Goal: Task Accomplishment & Management: Complete application form

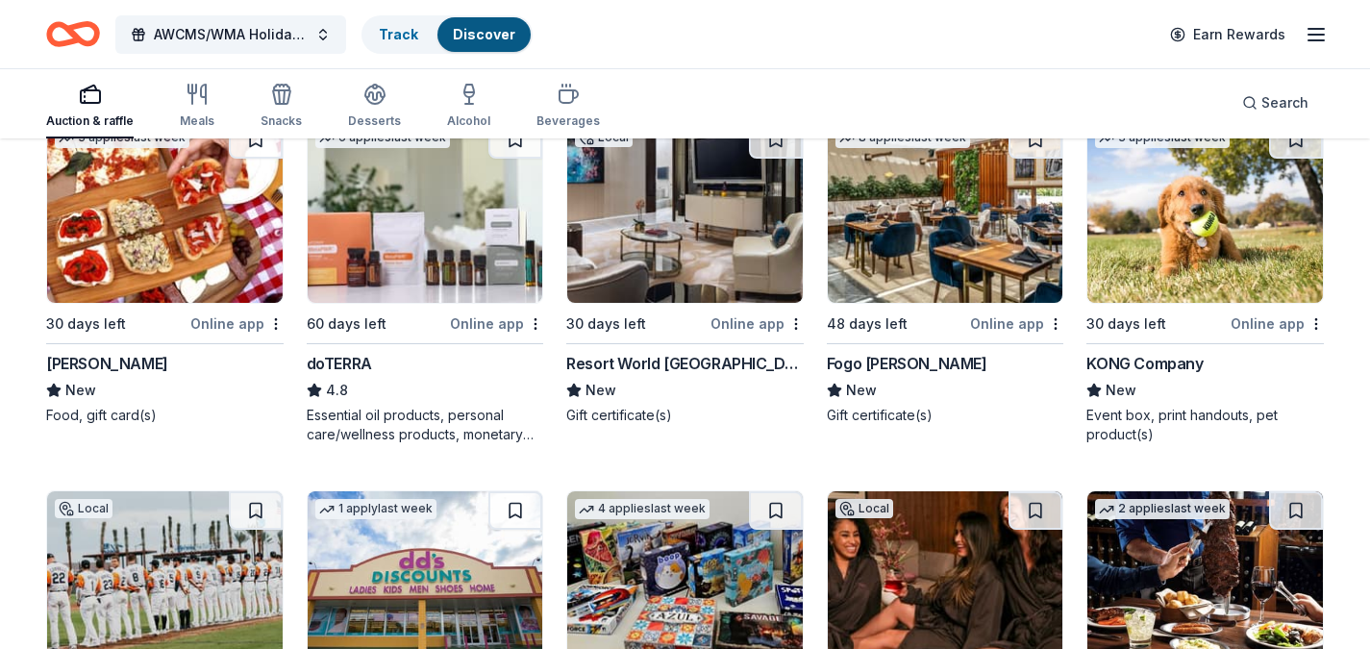
scroll to position [5031, 0]
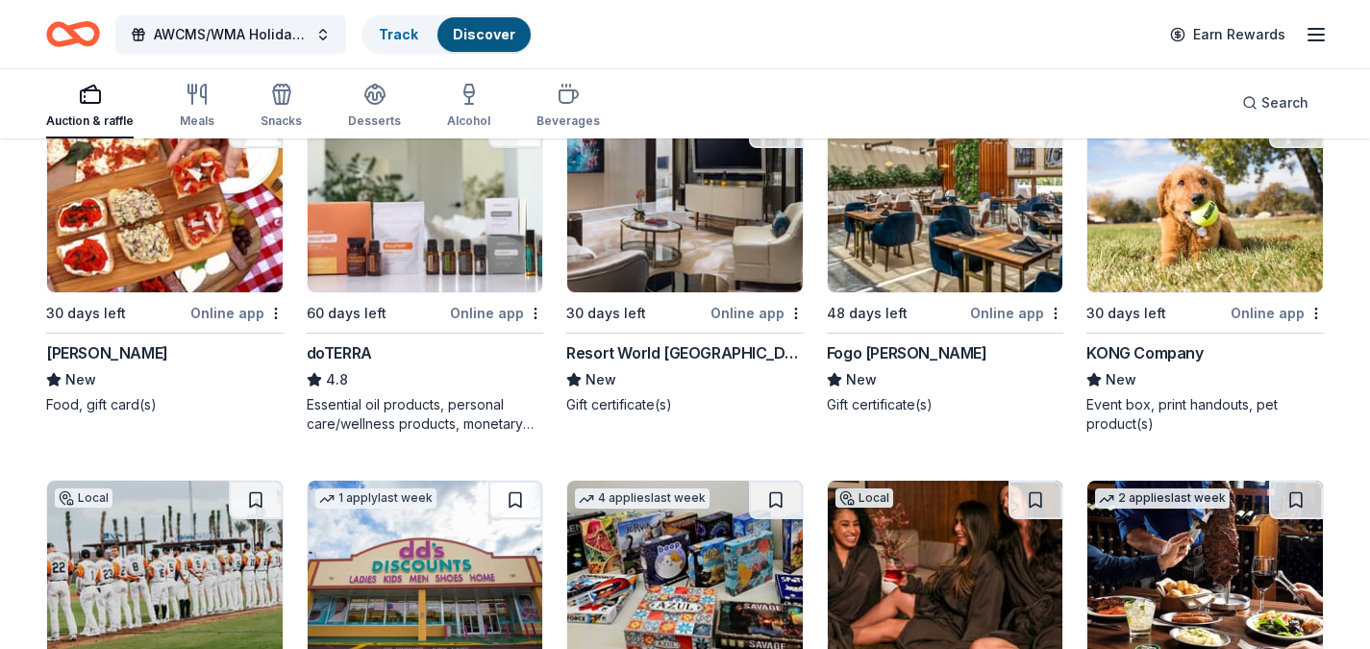
click at [165, 242] on img at bounding box center [165, 201] width 236 height 183
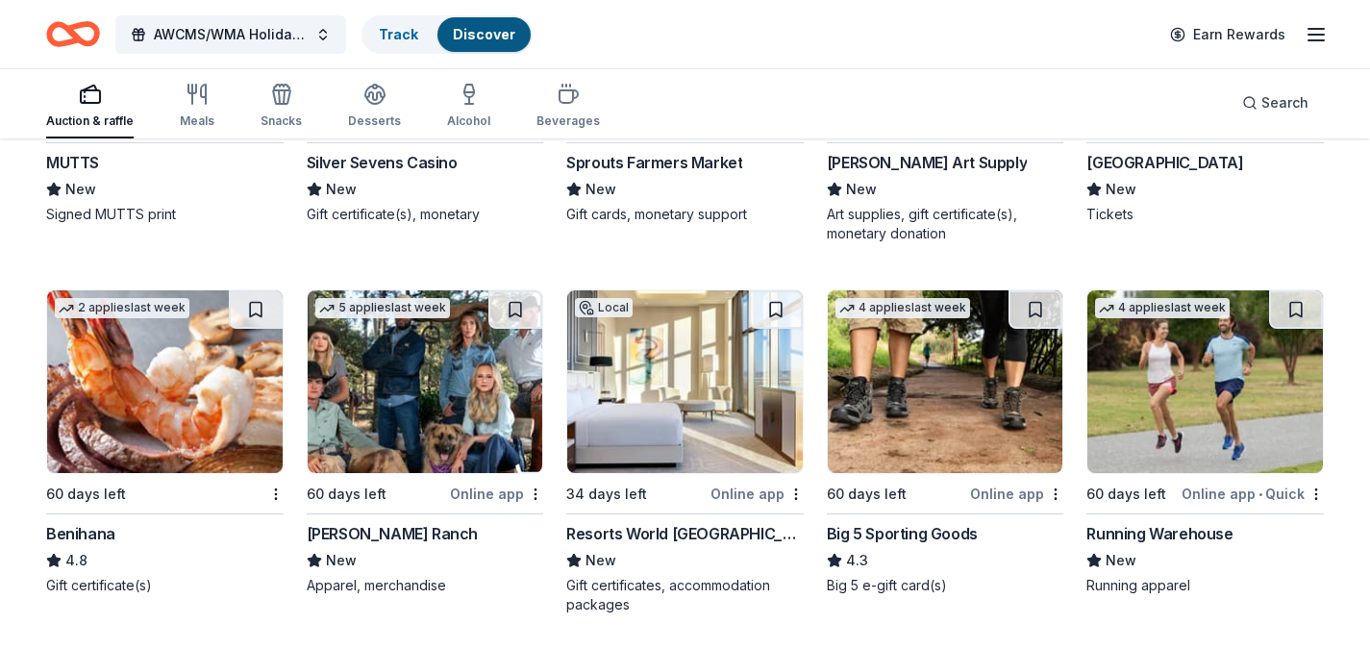
scroll to position [5957, 0]
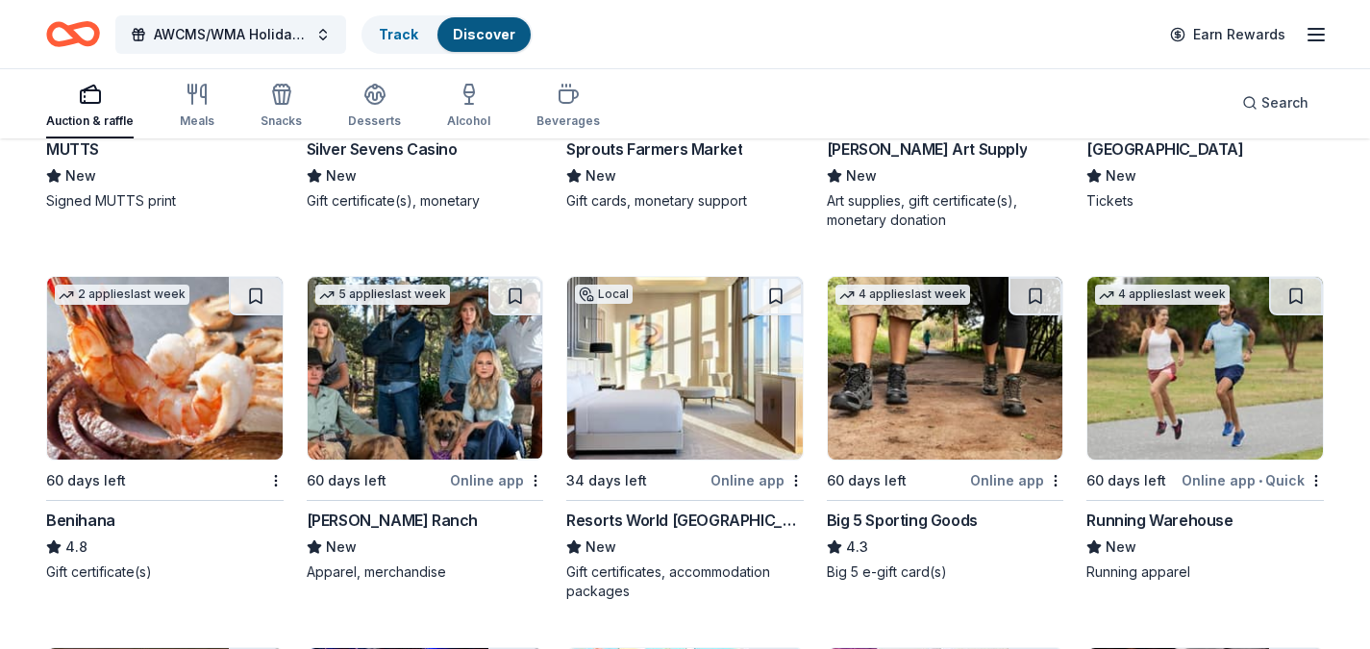
click at [842, 523] on div "Big 5 Sporting Goods" at bounding box center [902, 520] width 151 height 23
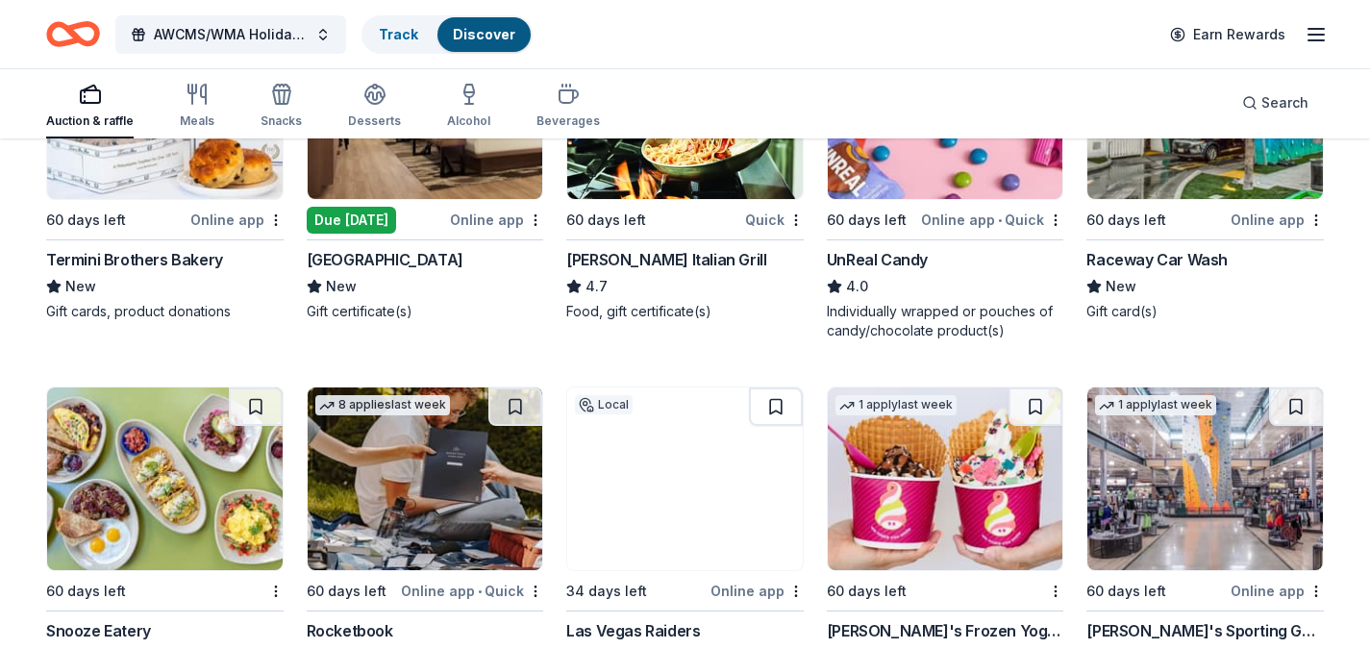
scroll to position [7026, 0]
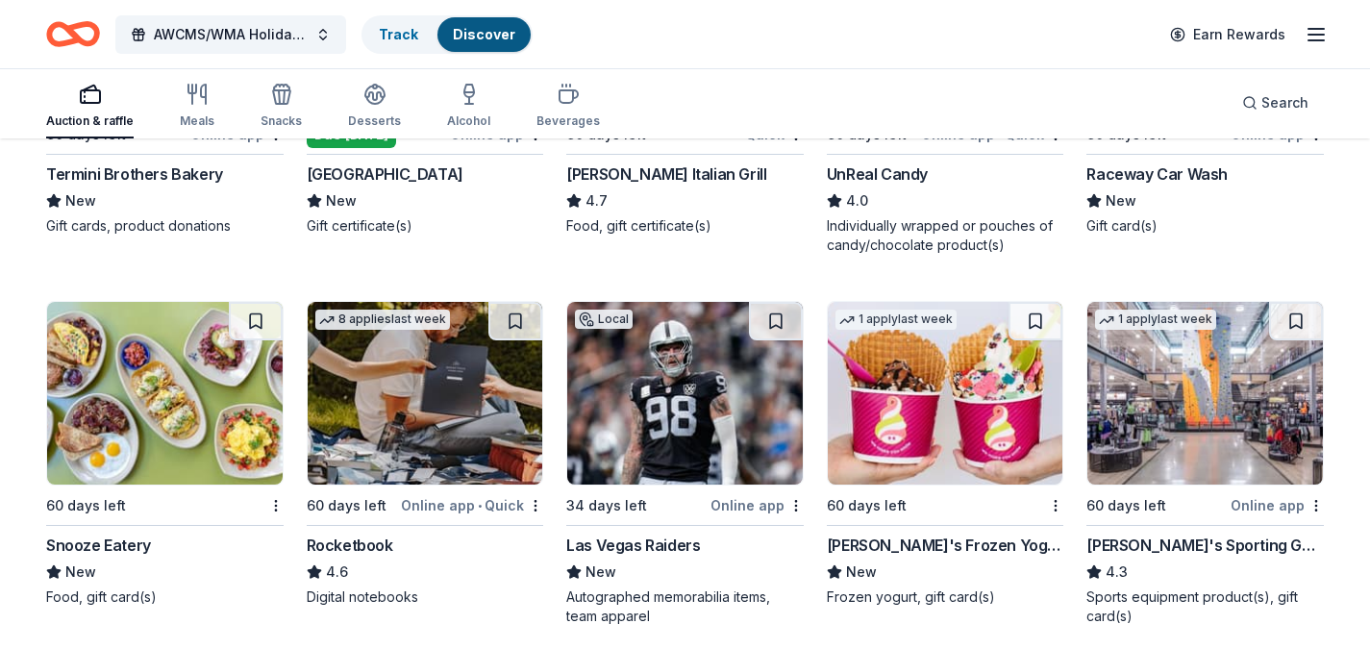
click at [1161, 545] on div "Dick's Sporting Goods" at bounding box center [1204, 545] width 237 height 23
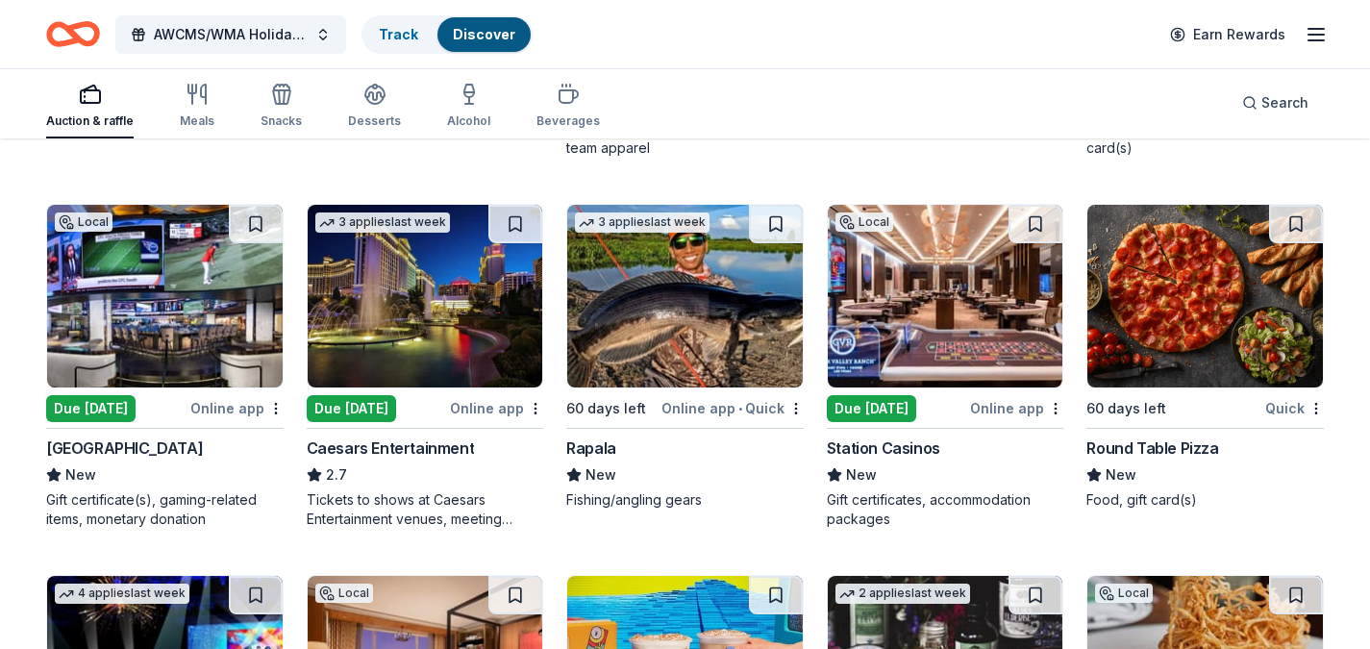
scroll to position [7481, 0]
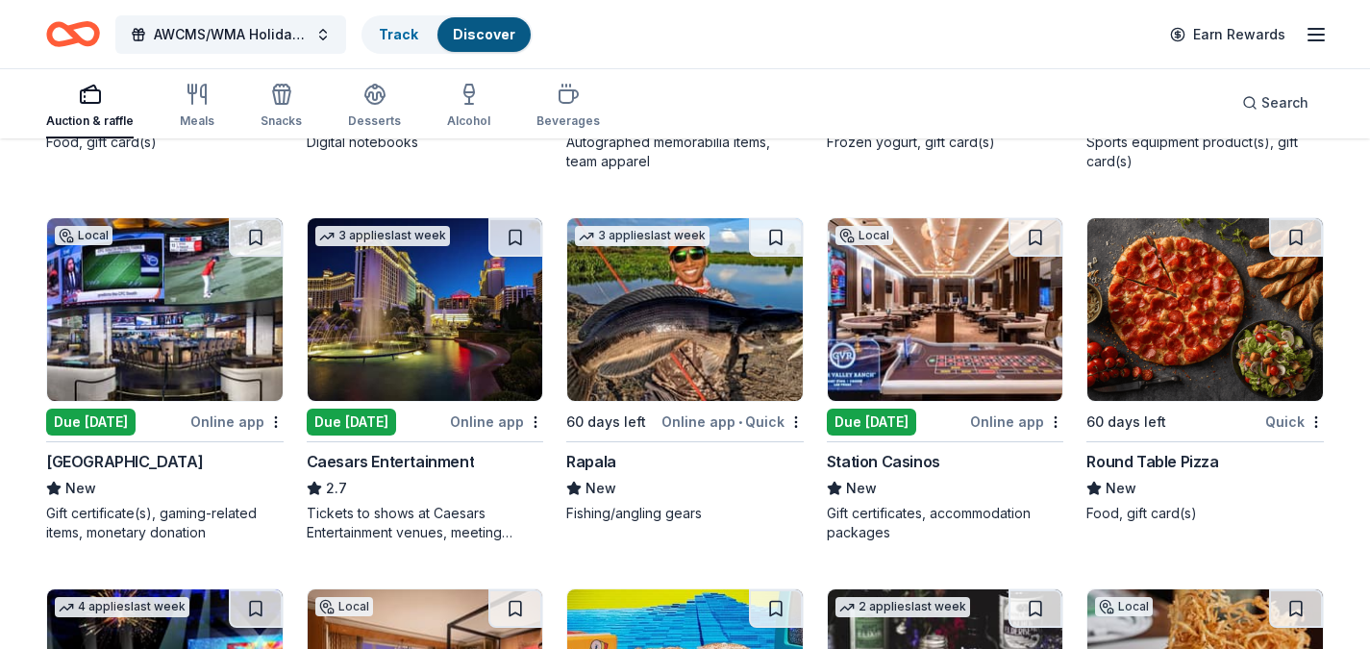
click at [143, 457] on div "Peppermill Resort Spa Casino" at bounding box center [124, 461] width 157 height 23
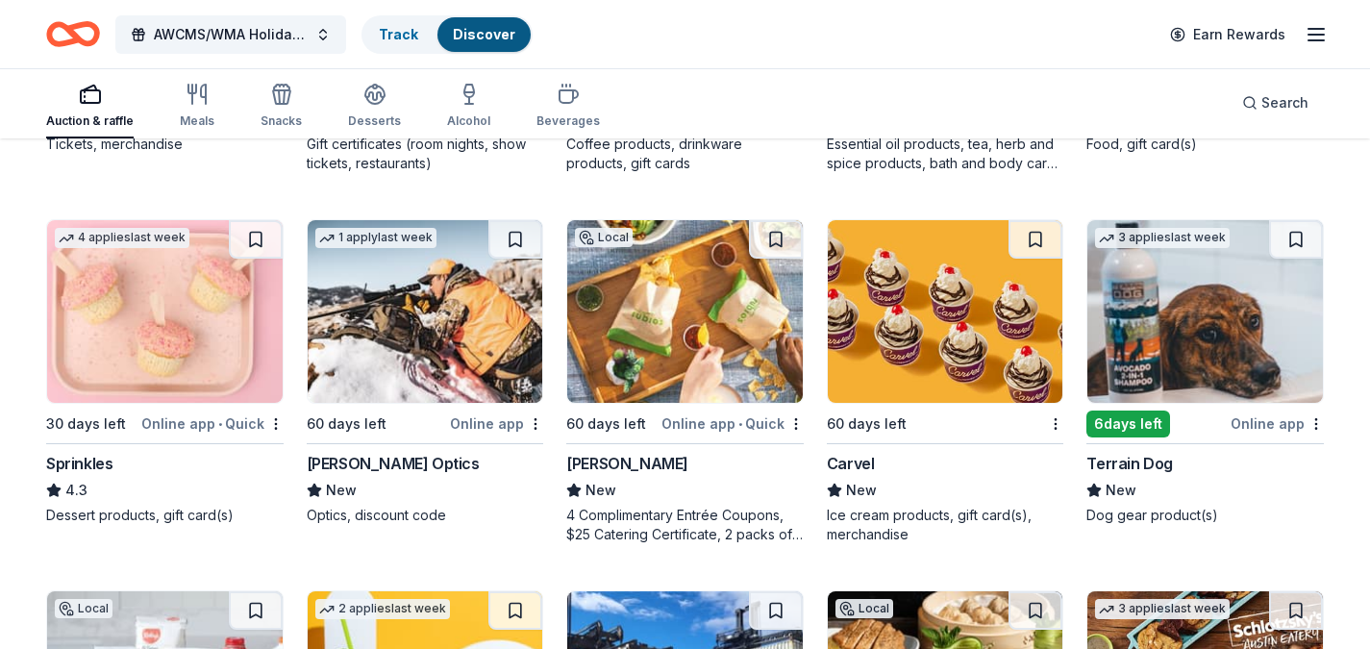
scroll to position [8214, 0]
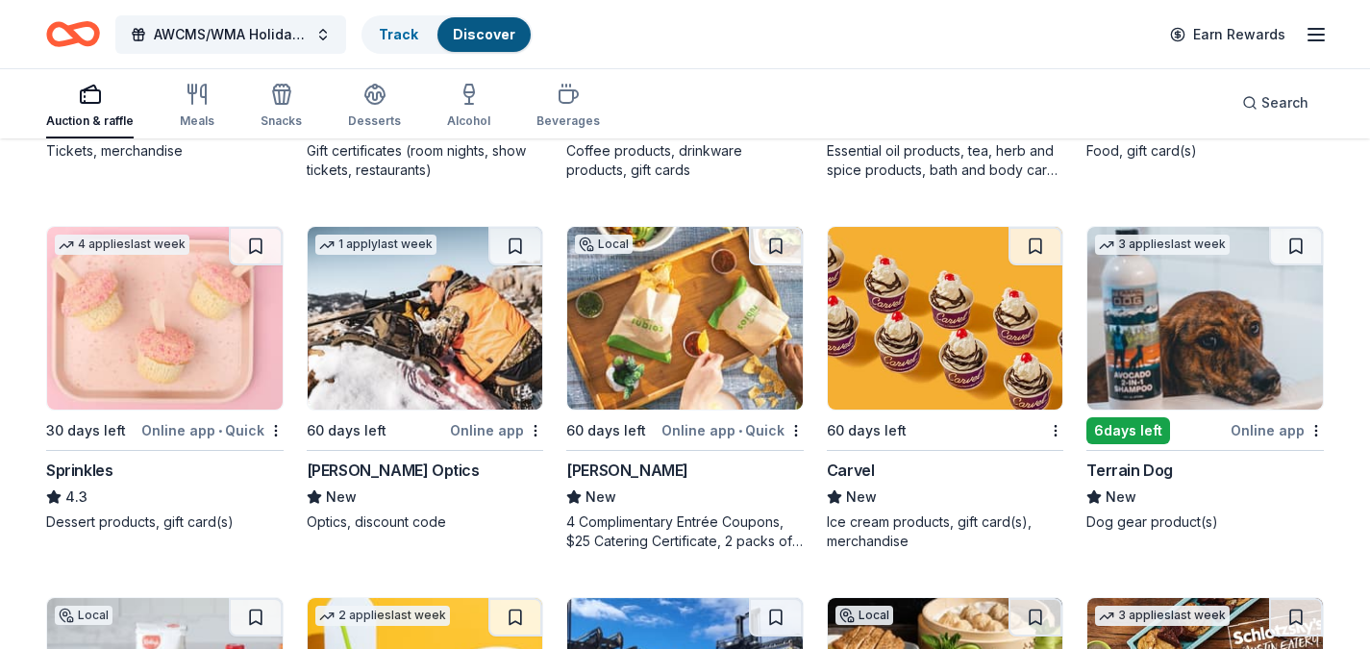
click at [935, 371] on img at bounding box center [946, 318] width 236 height 183
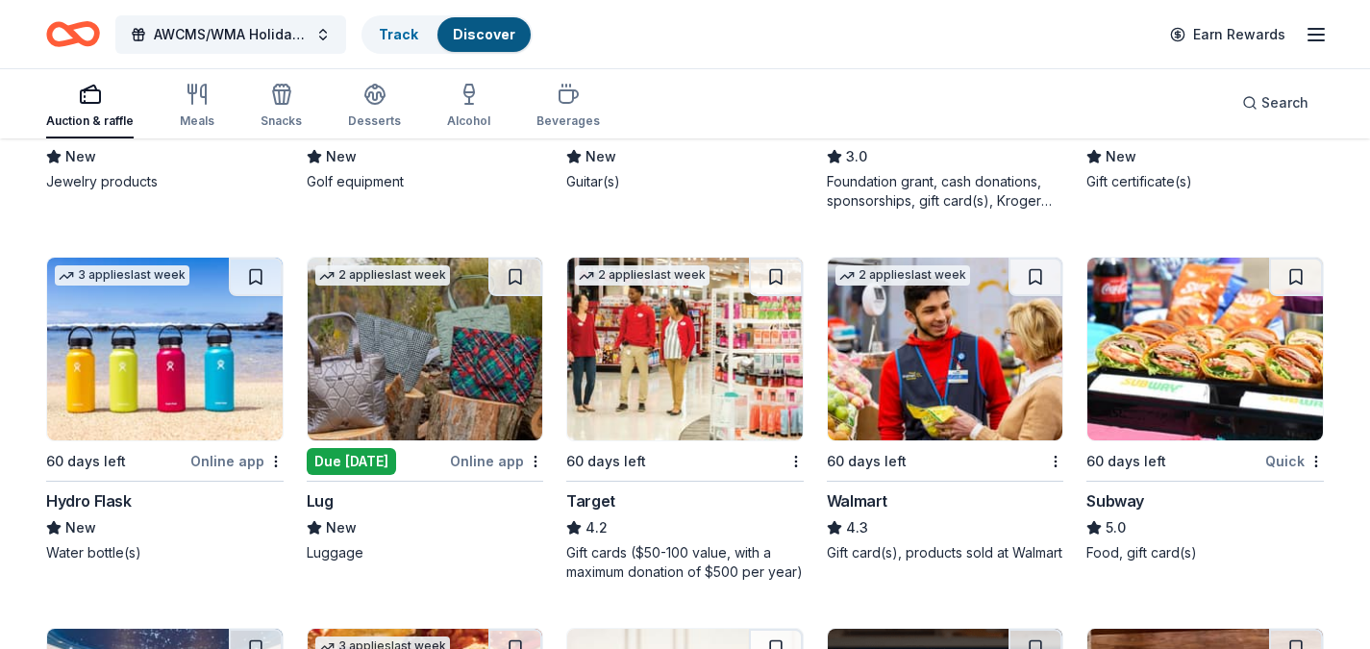
scroll to position [10446, 0]
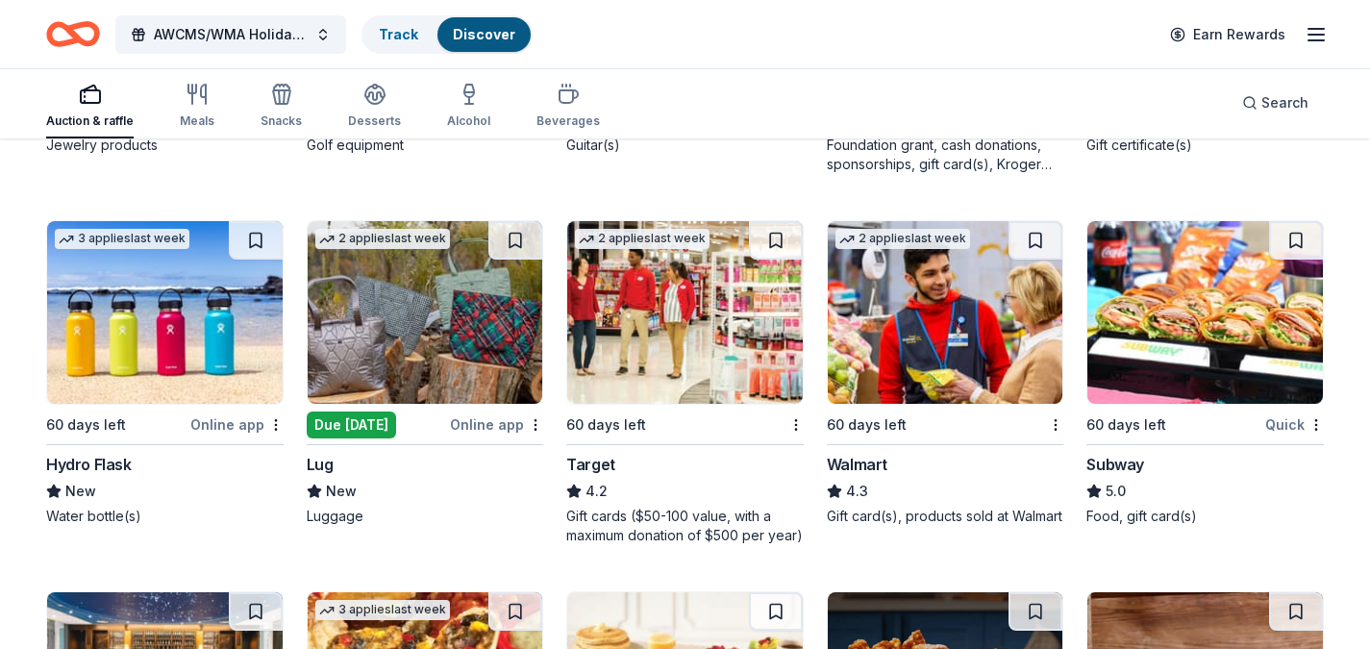
click at [632, 307] on img at bounding box center [685, 312] width 236 height 183
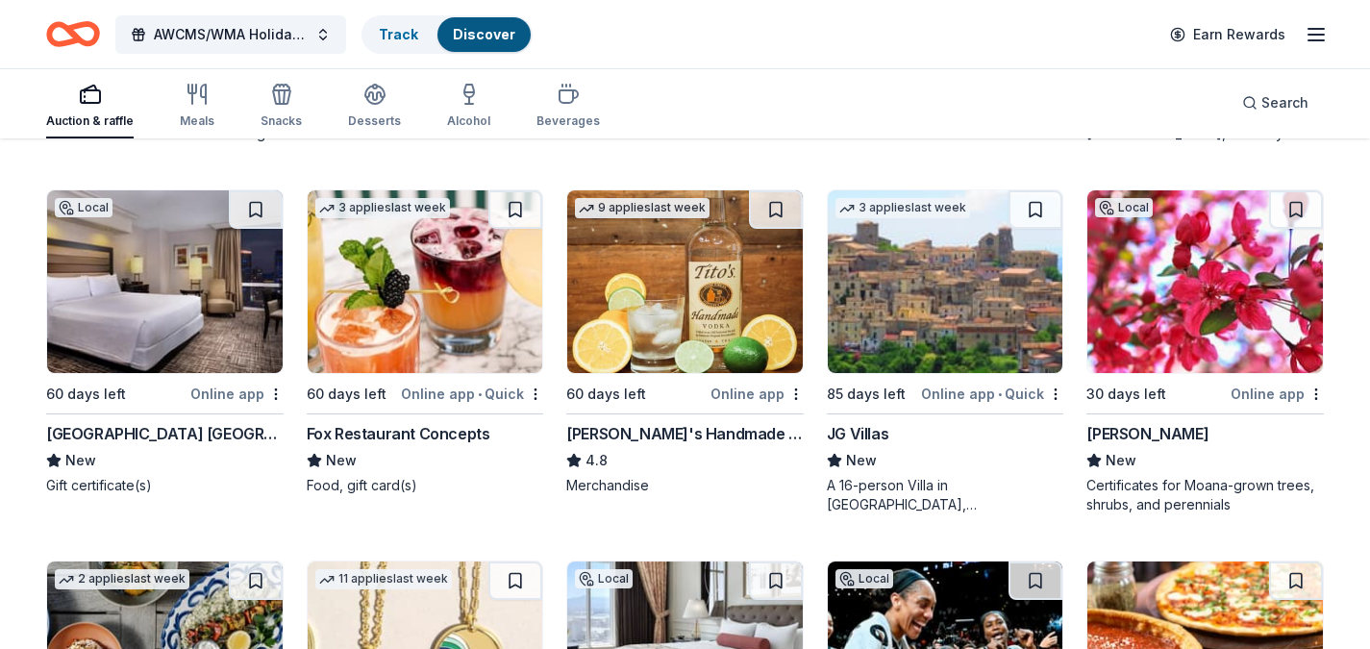
scroll to position [3110, 0]
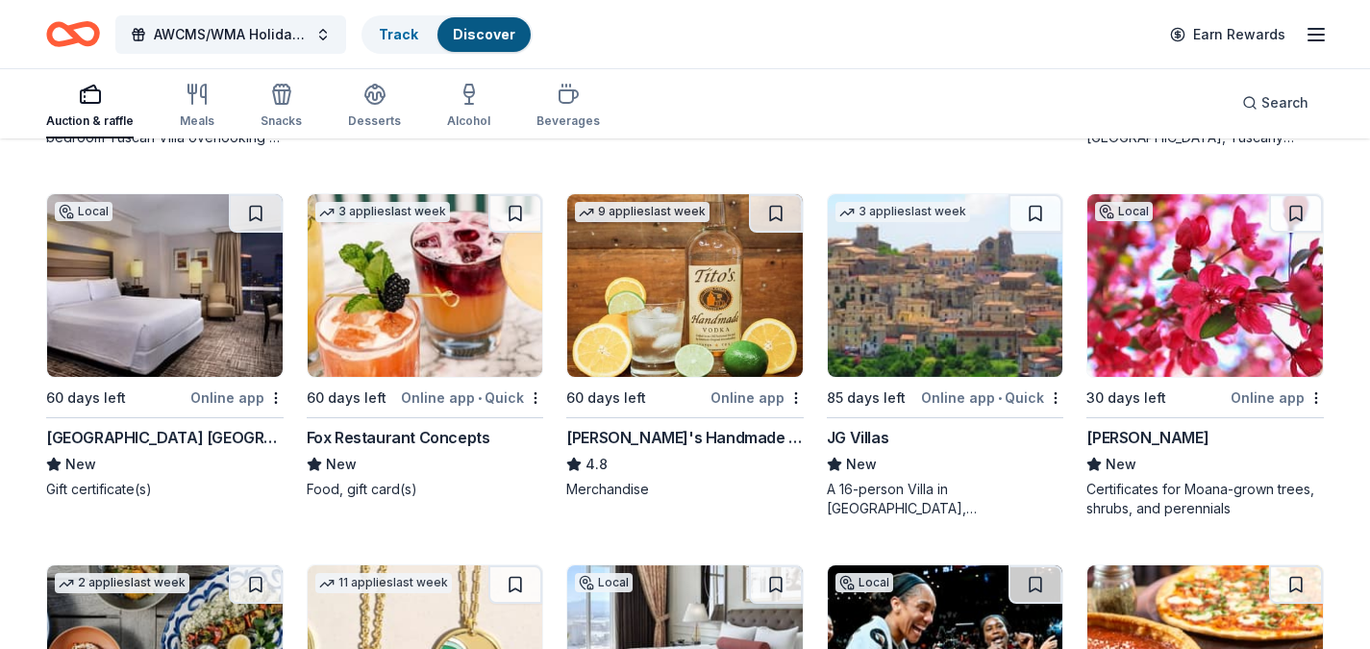
click at [696, 323] on img at bounding box center [685, 285] width 236 height 183
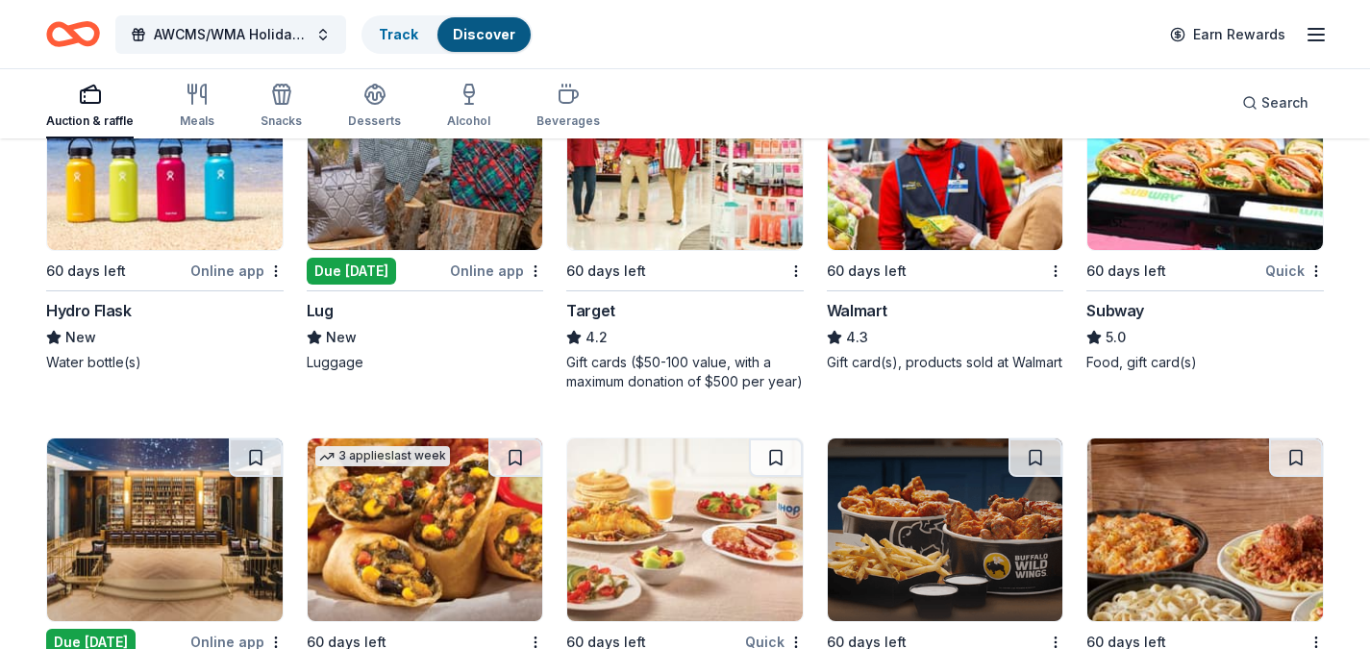
scroll to position [10605, 0]
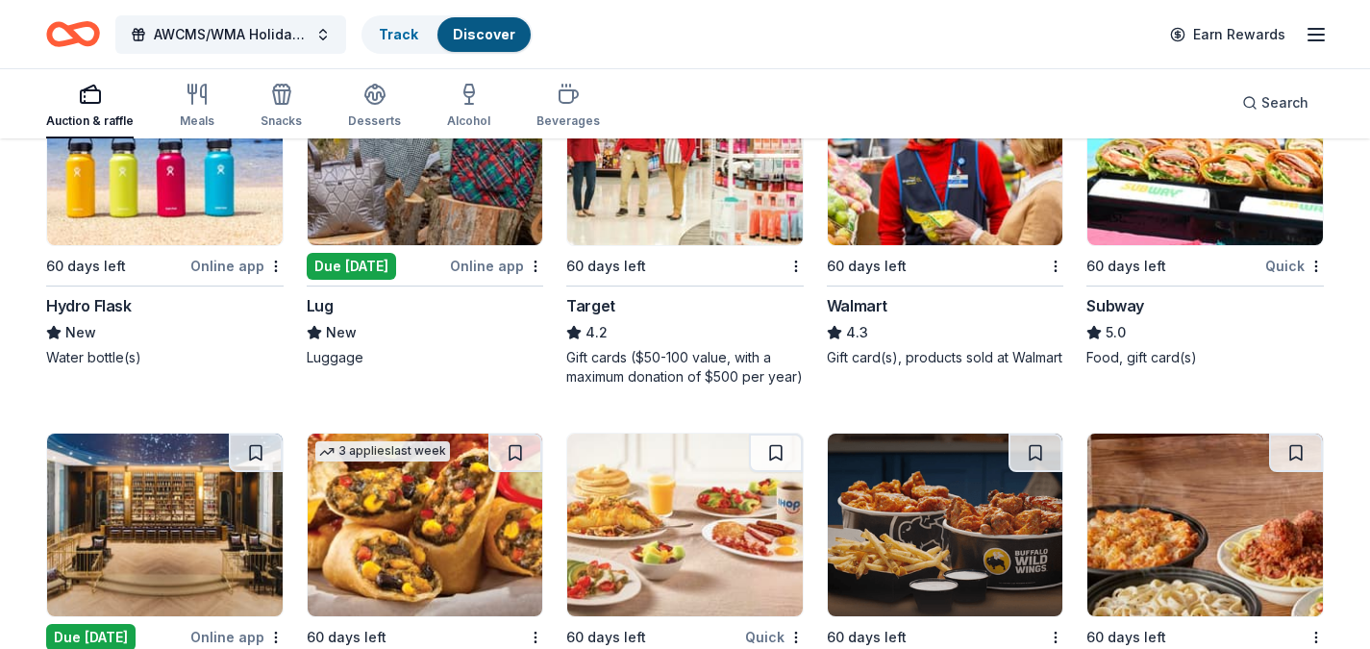
click at [205, 179] on img at bounding box center [165, 153] width 236 height 183
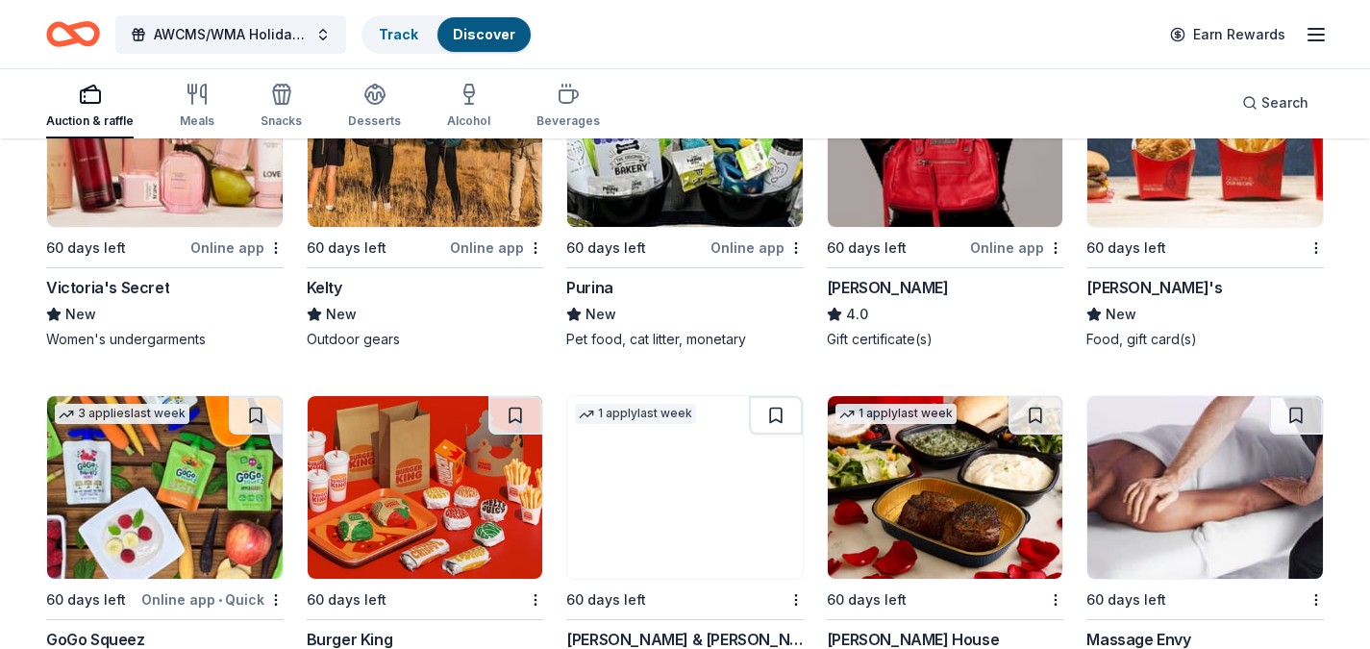
scroll to position [11518, 0]
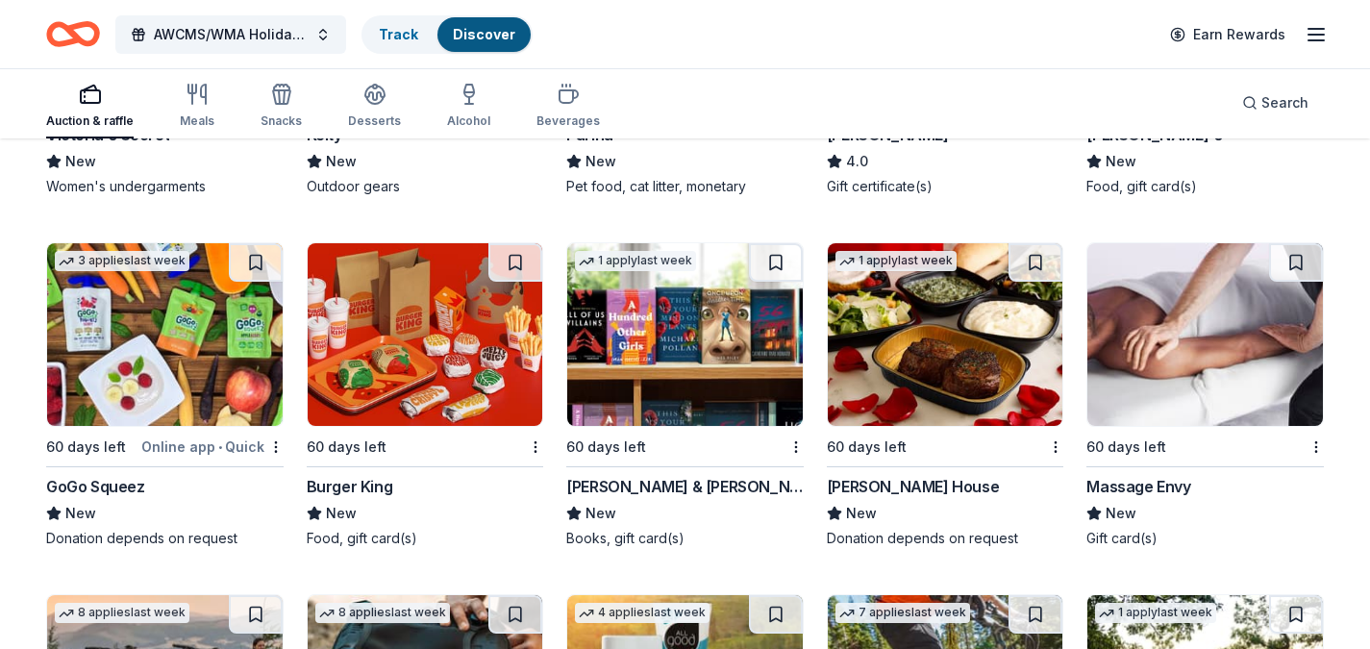
click at [944, 367] on img at bounding box center [946, 334] width 236 height 183
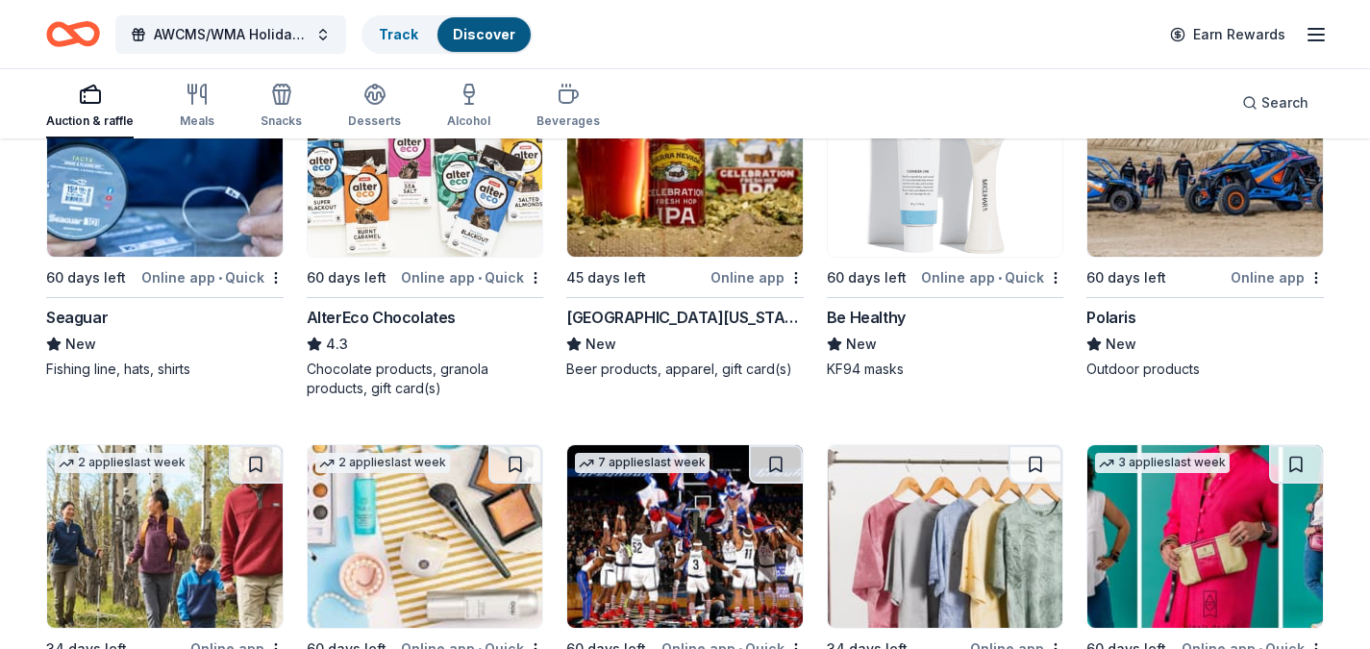
scroll to position [12787, 0]
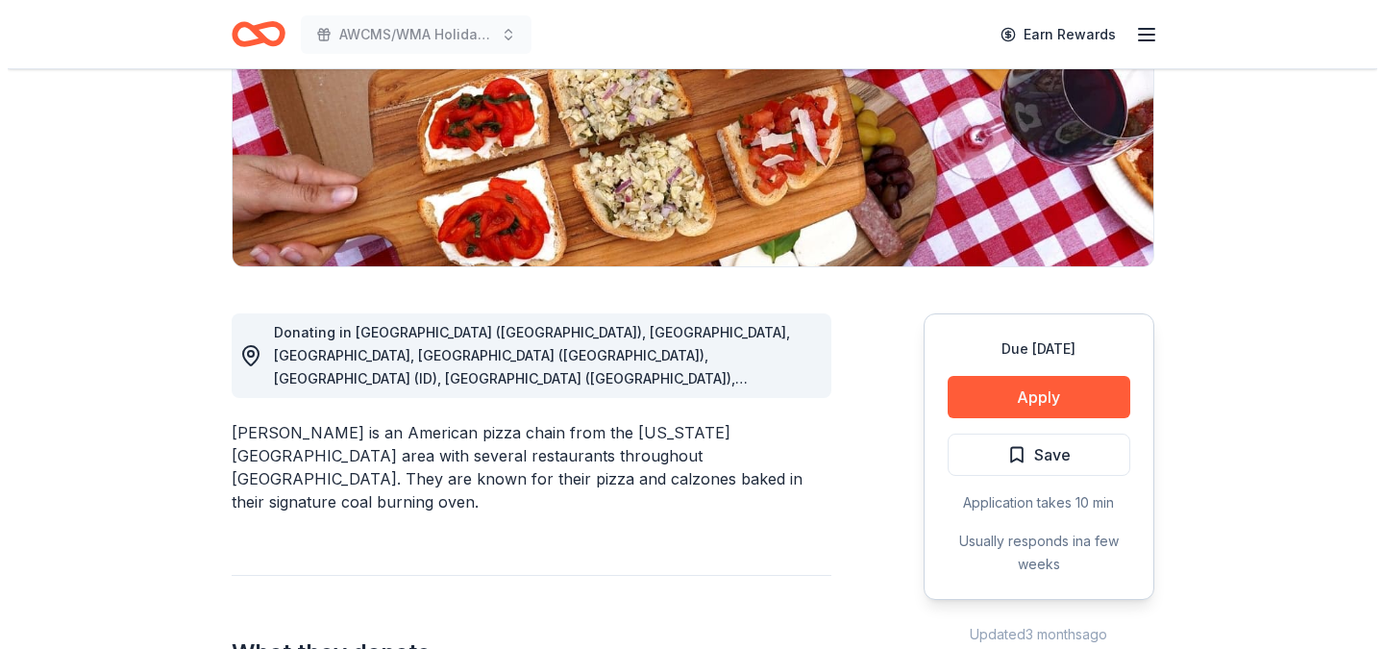
scroll to position [314, 0]
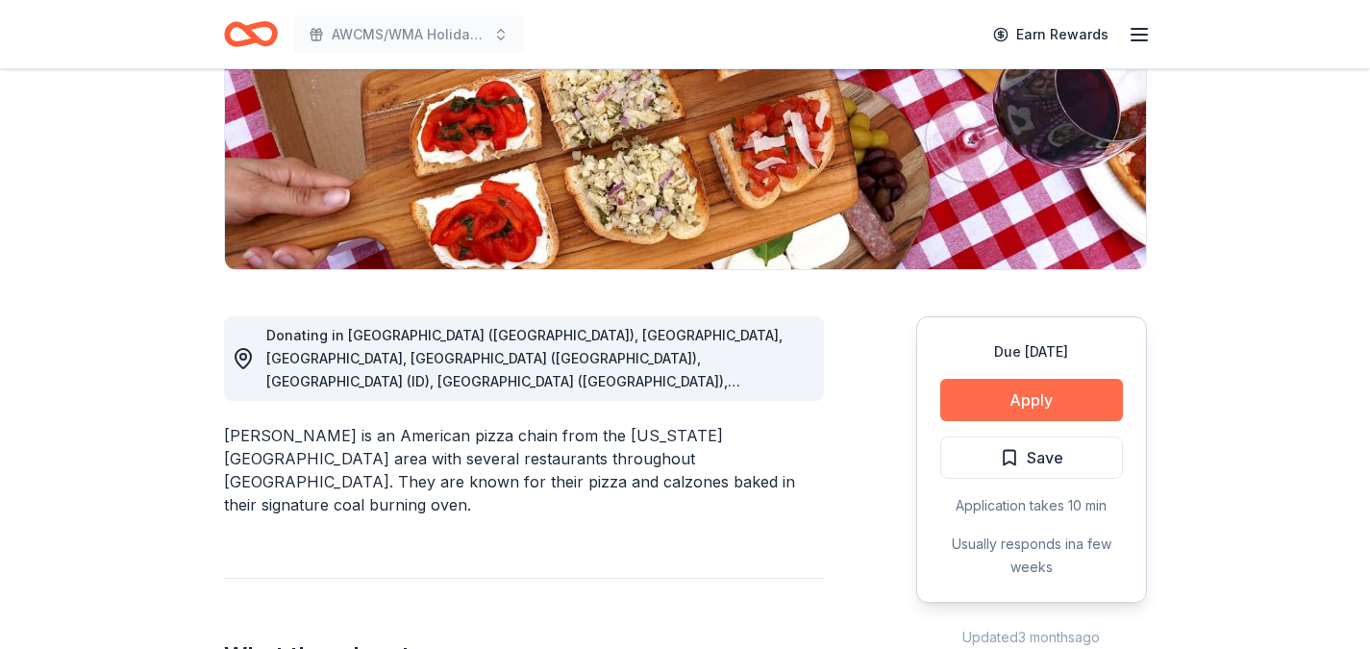
click at [989, 405] on button "Apply" at bounding box center [1031, 400] width 183 height 42
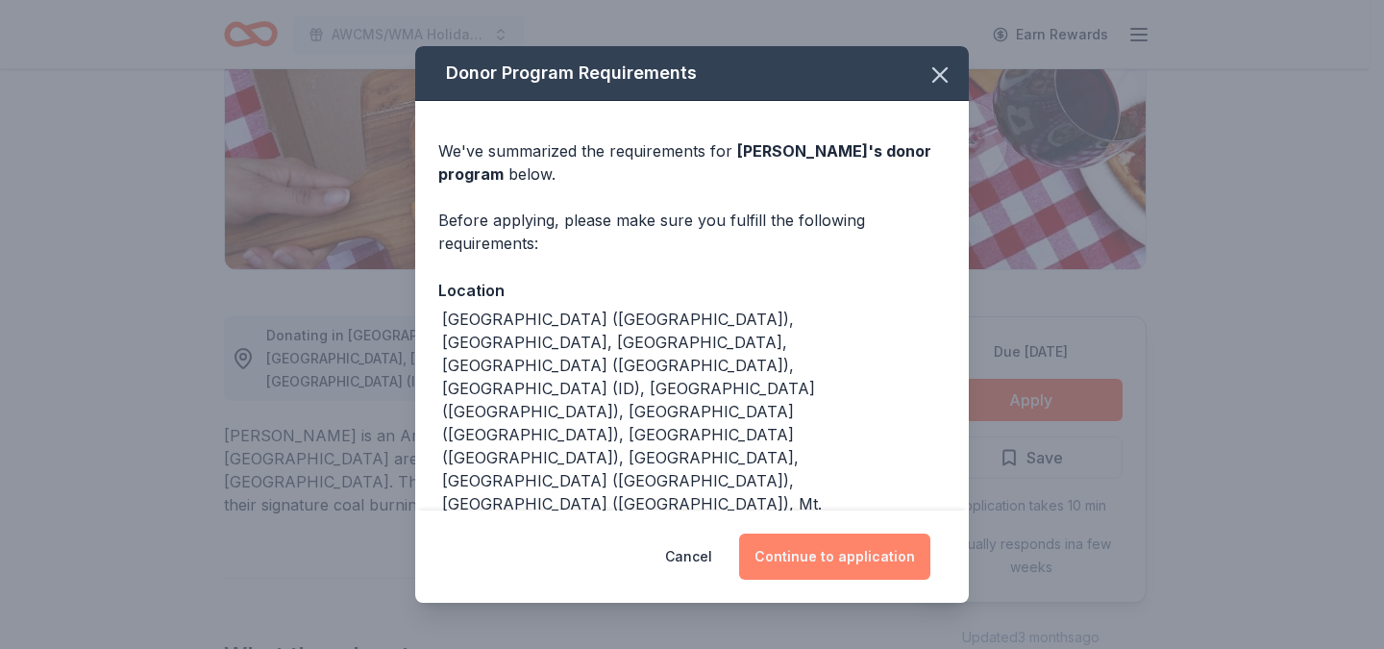
click at [837, 557] on button "Continue to application" at bounding box center [834, 557] width 191 height 46
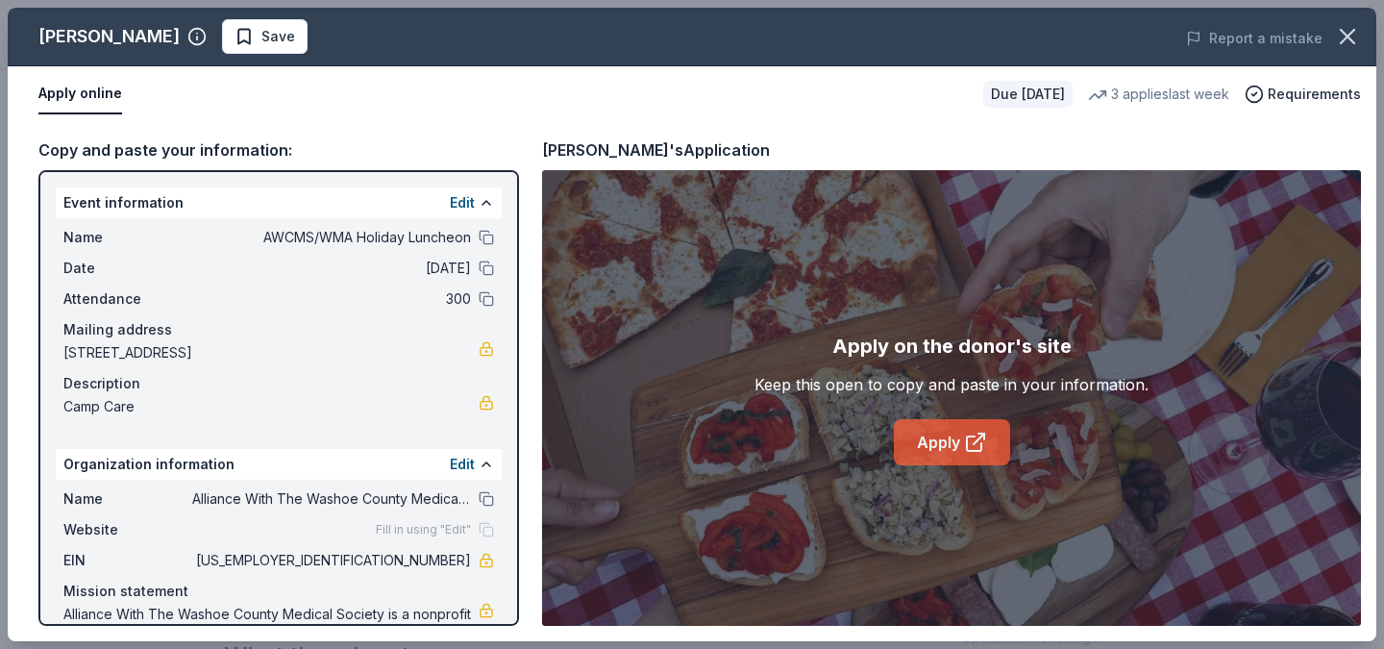
click at [932, 448] on link "Apply" at bounding box center [952, 442] width 116 height 46
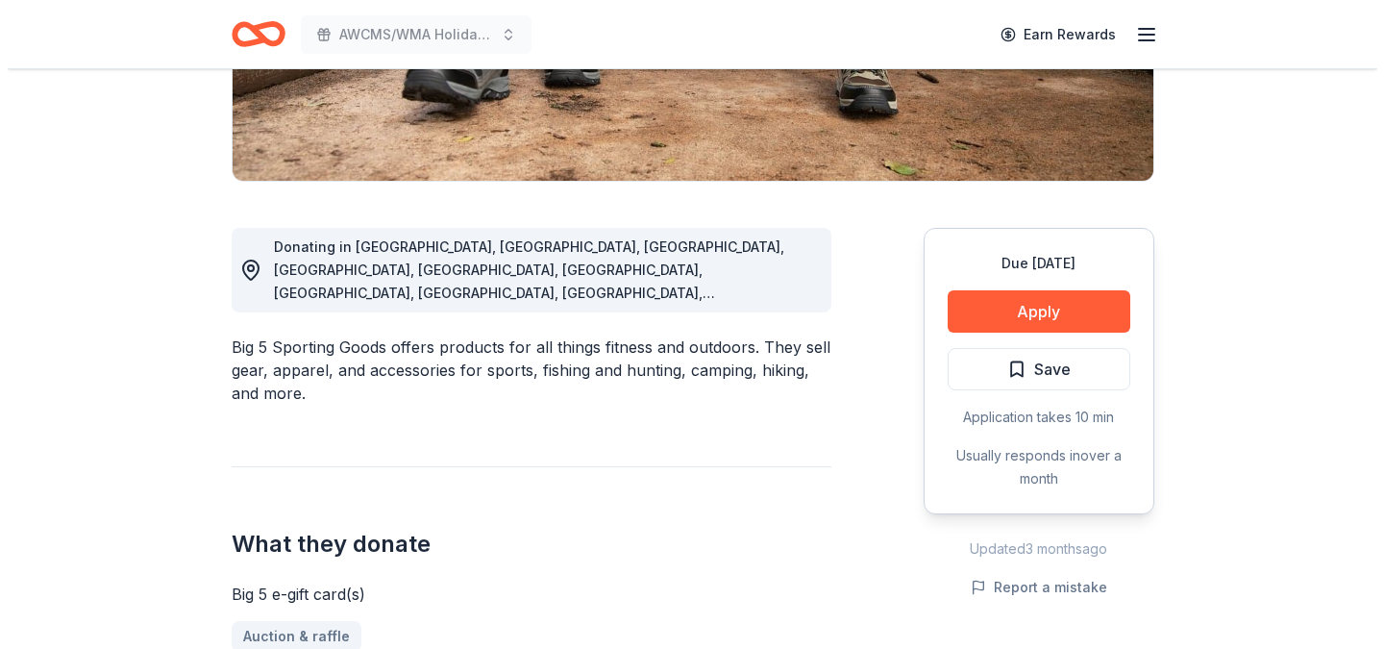
scroll to position [398, 0]
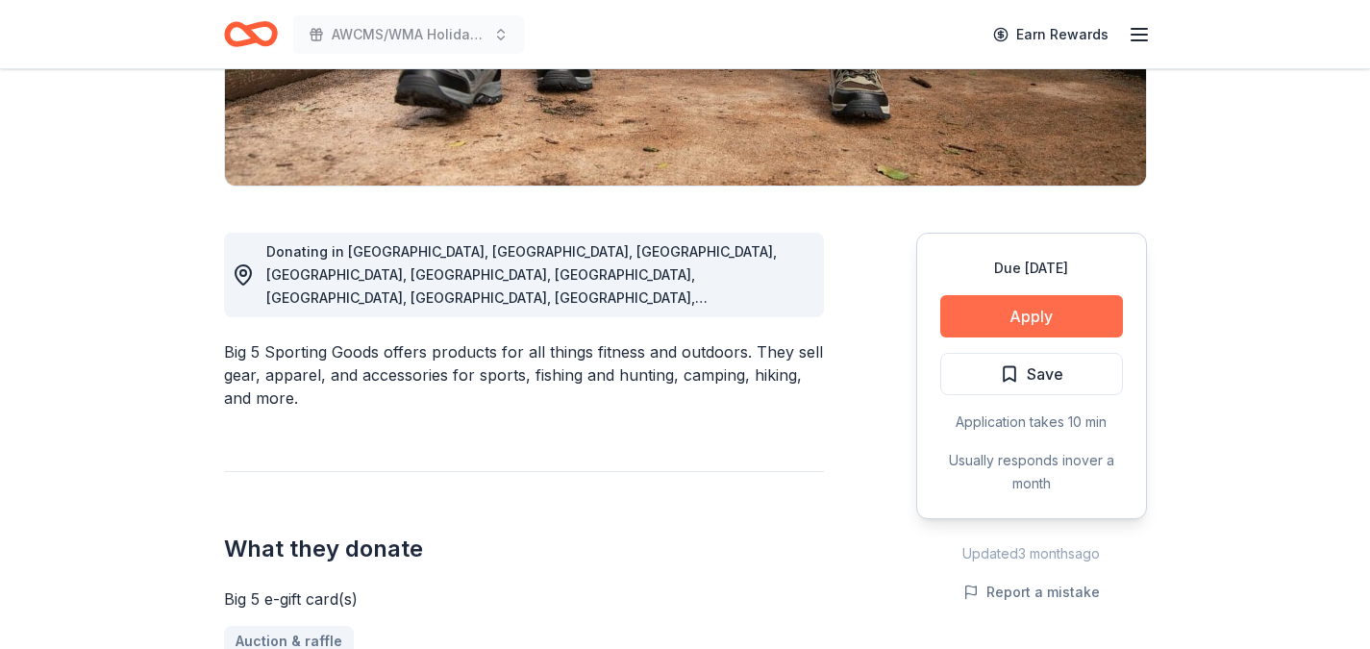
click at [993, 320] on button "Apply" at bounding box center [1031, 316] width 183 height 42
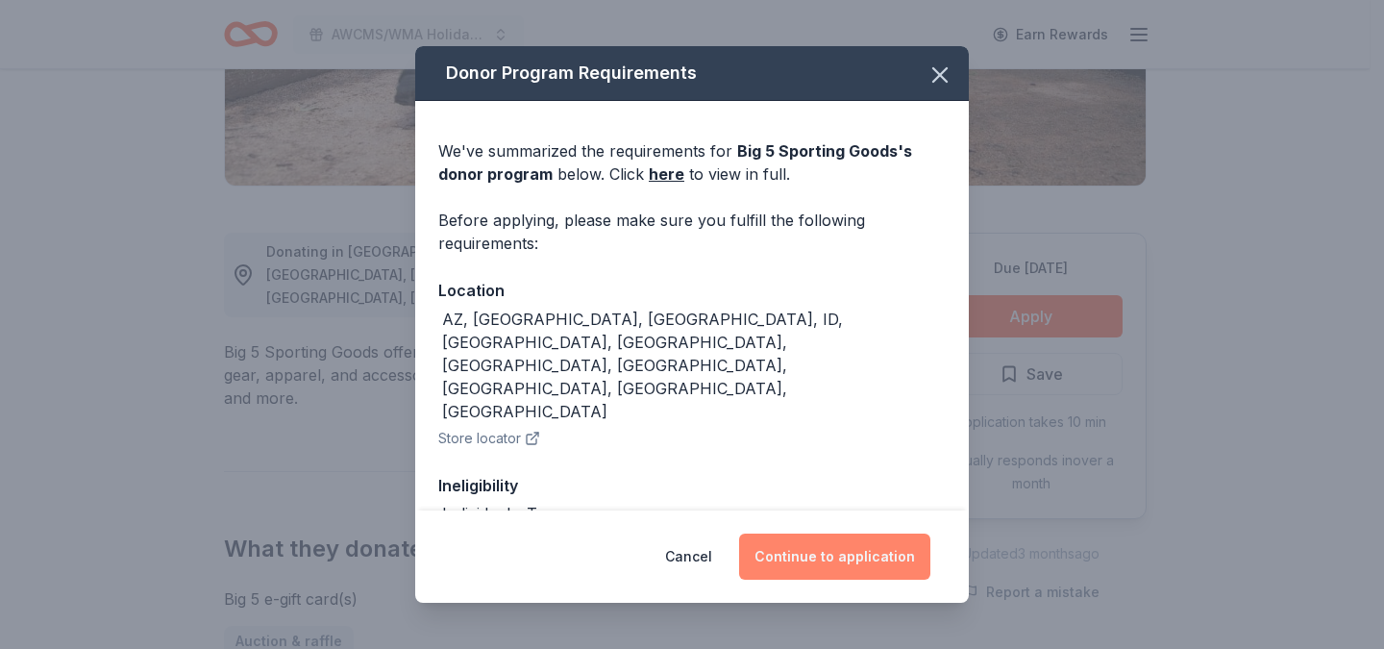
click at [779, 547] on button "Continue to application" at bounding box center [834, 557] width 191 height 46
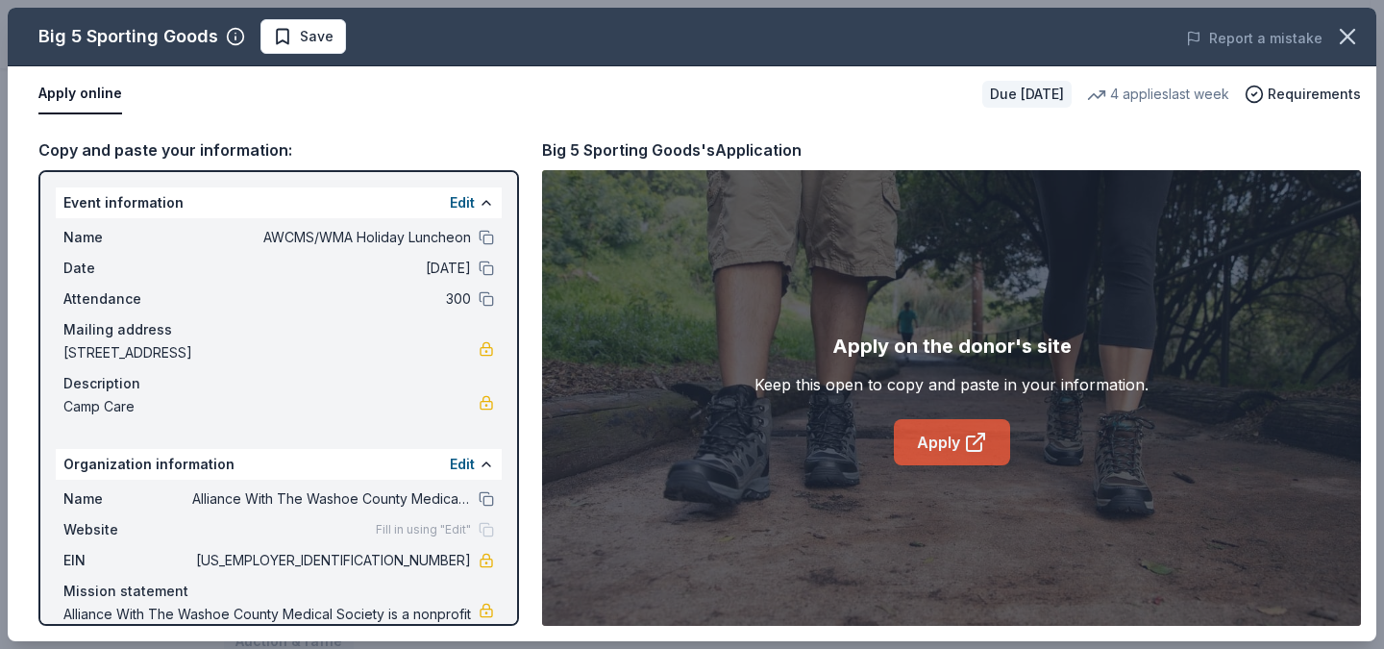
click at [939, 441] on link "Apply" at bounding box center [952, 442] width 116 height 46
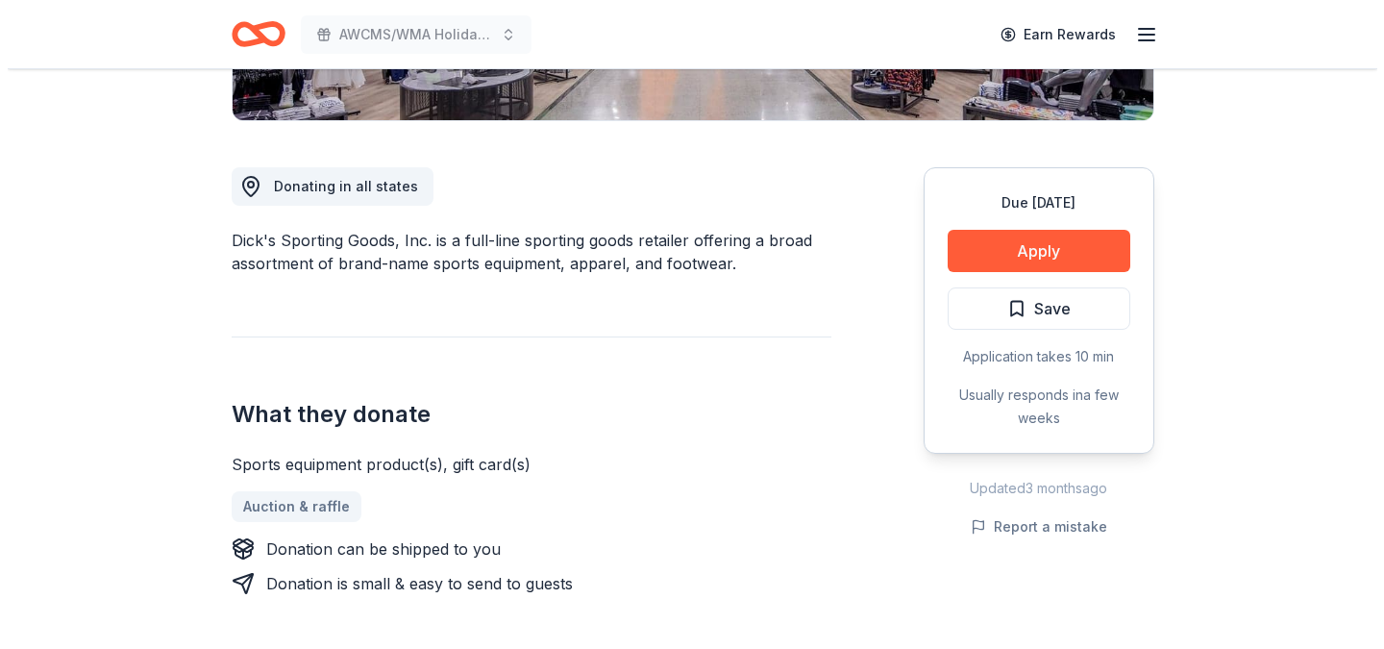
scroll to position [459, 0]
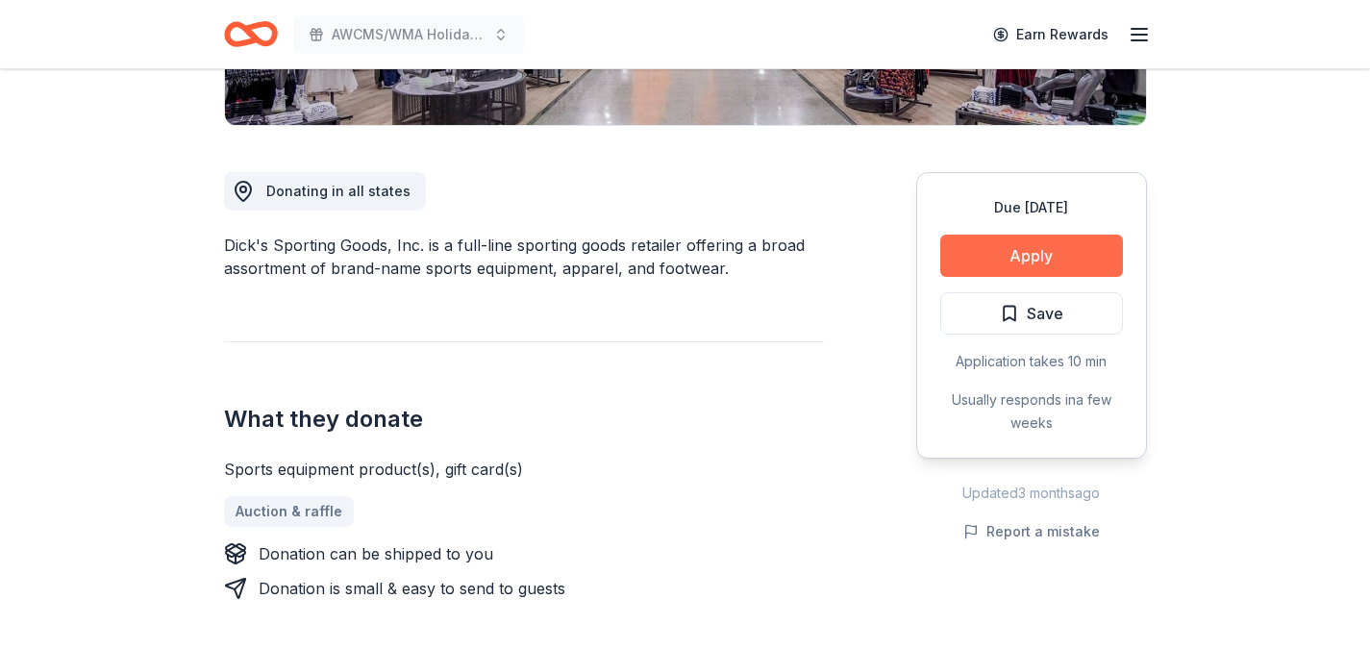
click at [1008, 255] on button "Apply" at bounding box center [1031, 256] width 183 height 42
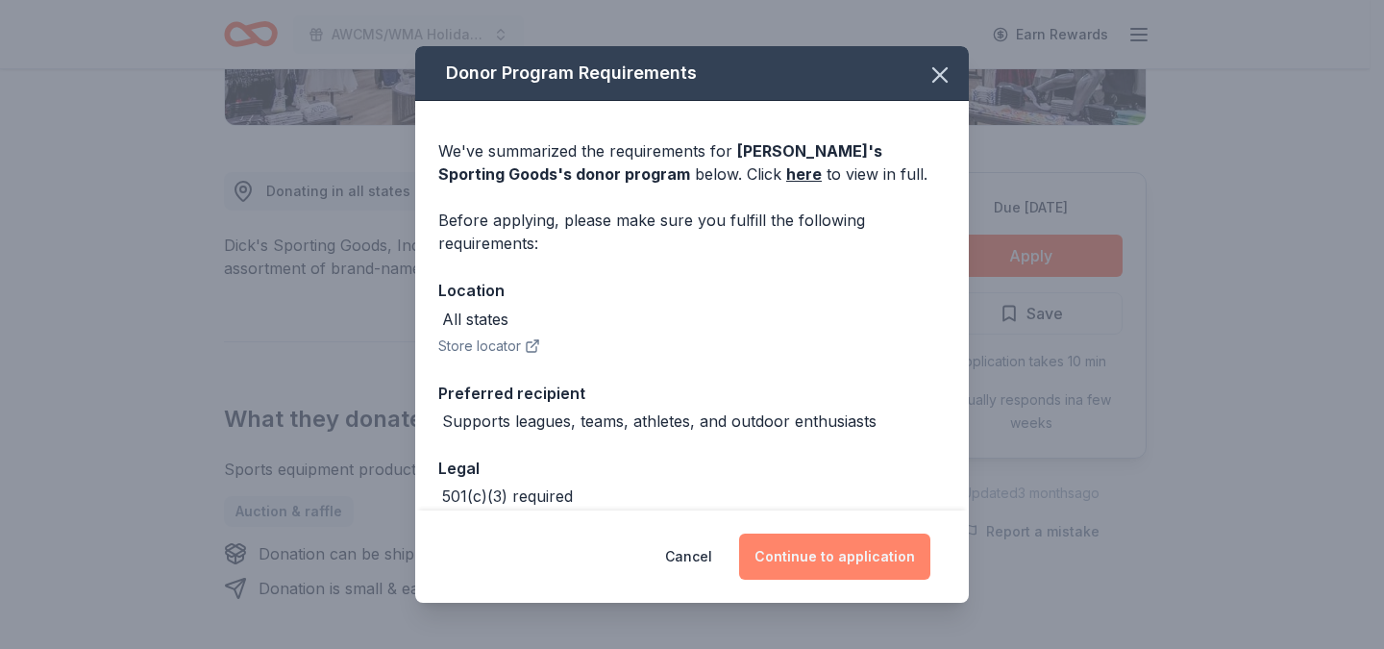
click at [779, 556] on button "Continue to application" at bounding box center [834, 557] width 191 height 46
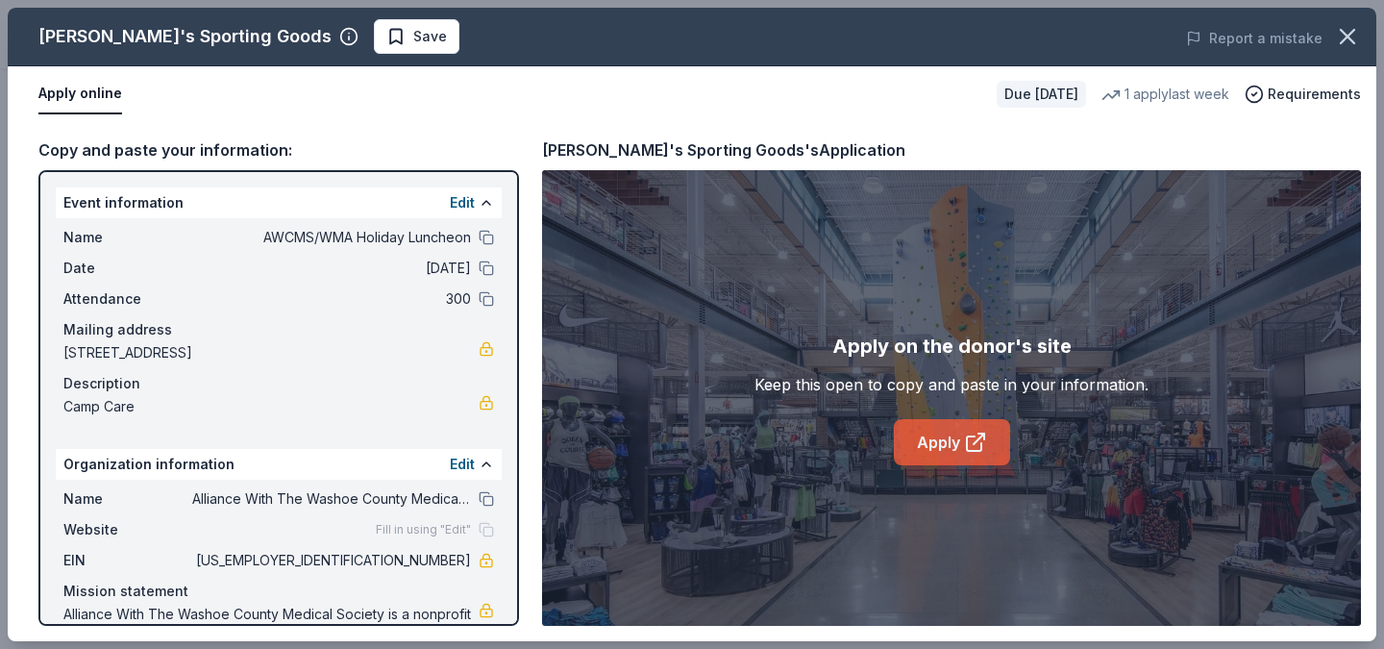
click at [932, 446] on link "Apply" at bounding box center [952, 442] width 116 height 46
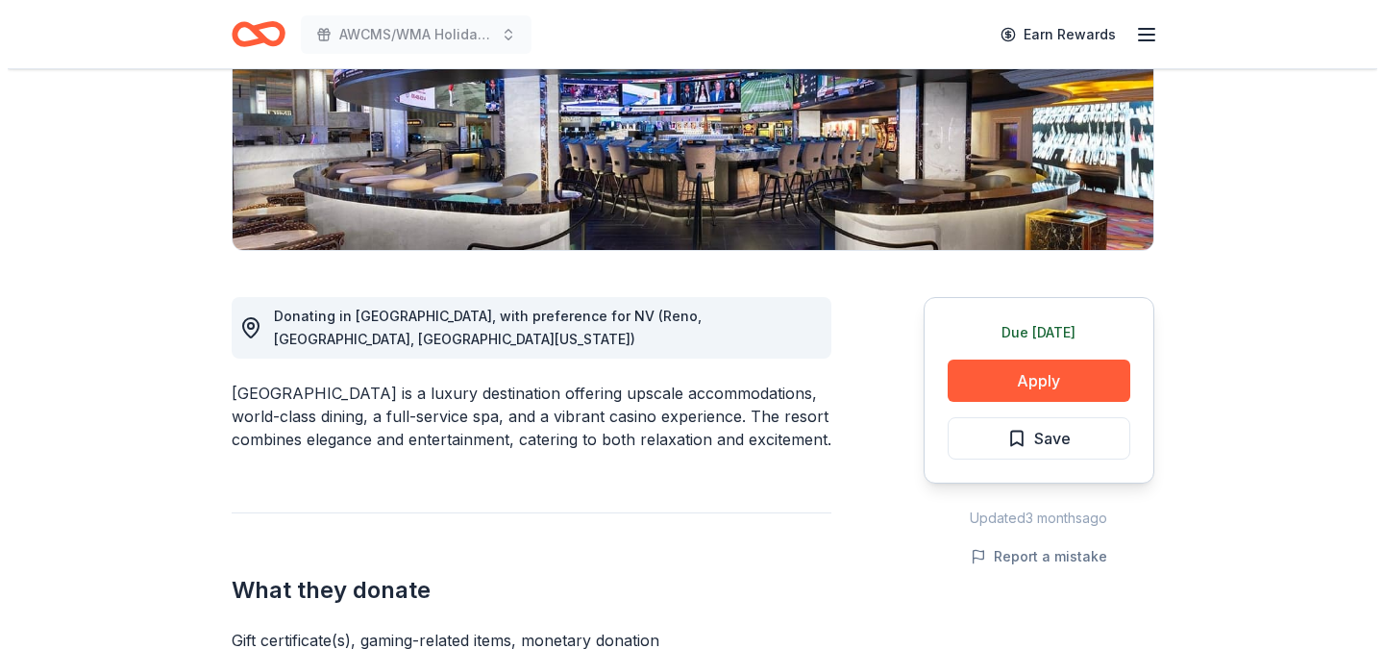
scroll to position [327, 0]
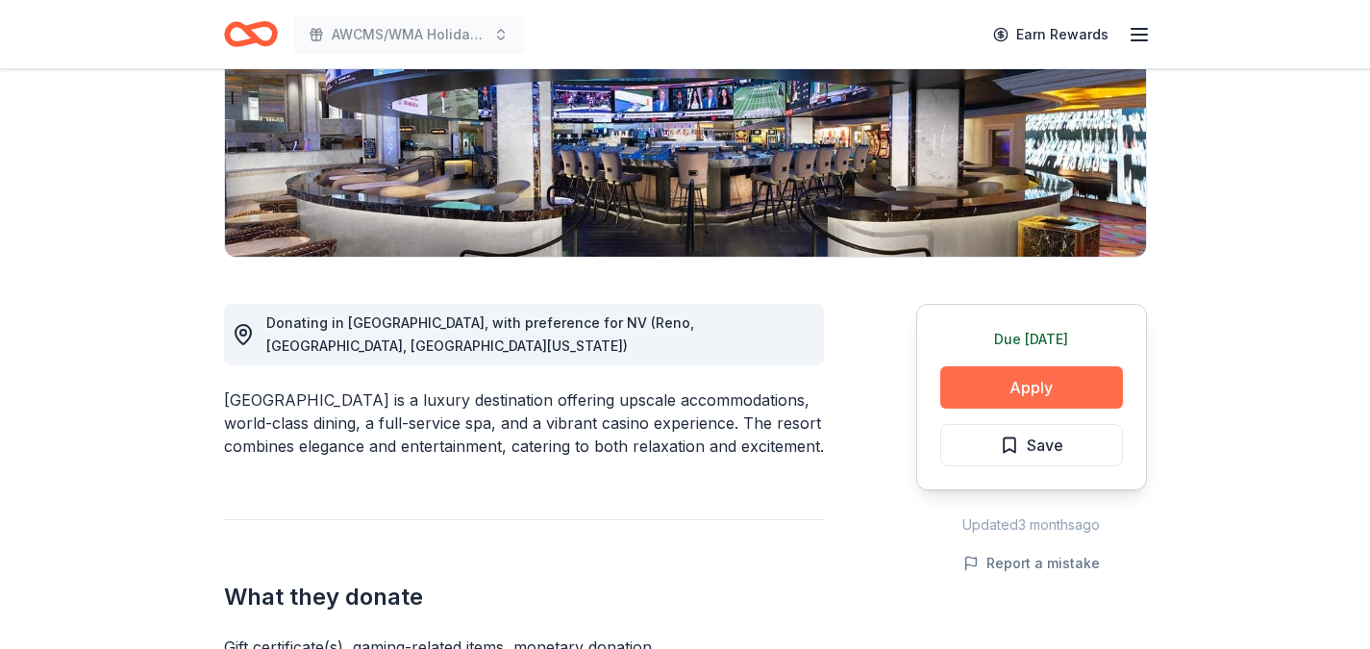
click at [1020, 383] on button "Apply" at bounding box center [1031, 387] width 183 height 42
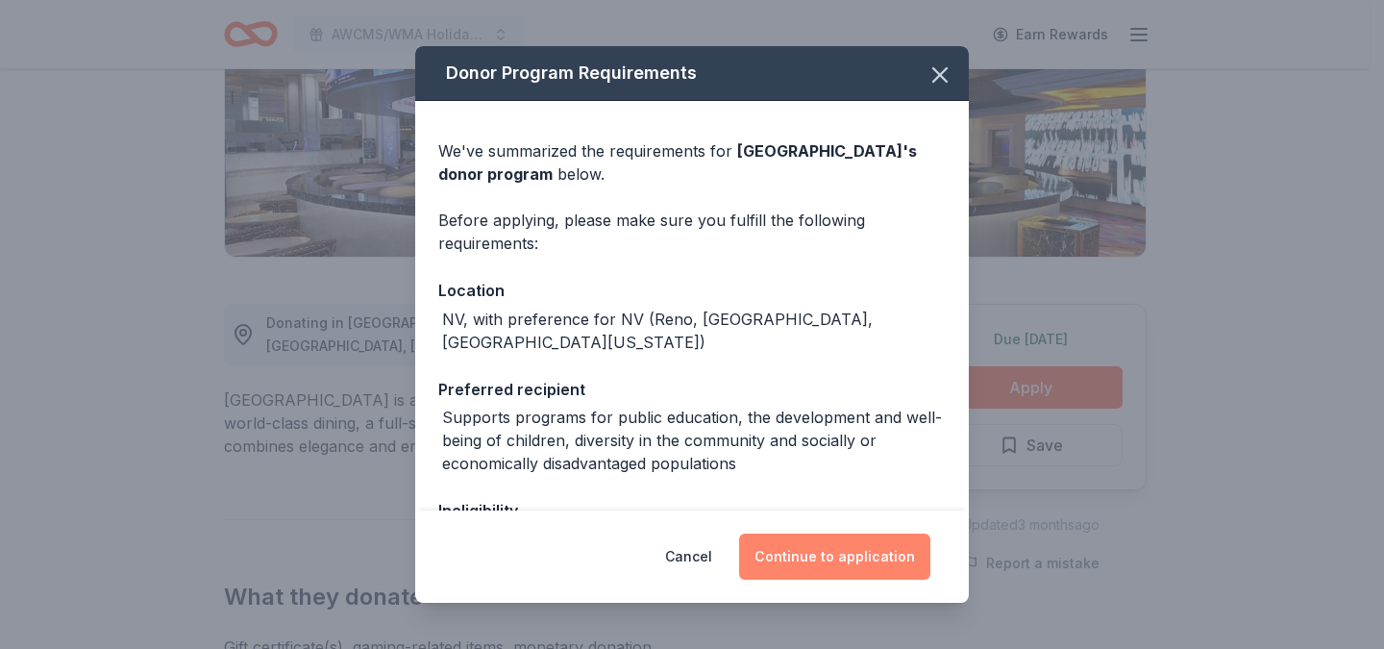
click at [844, 562] on button "Continue to application" at bounding box center [834, 557] width 191 height 46
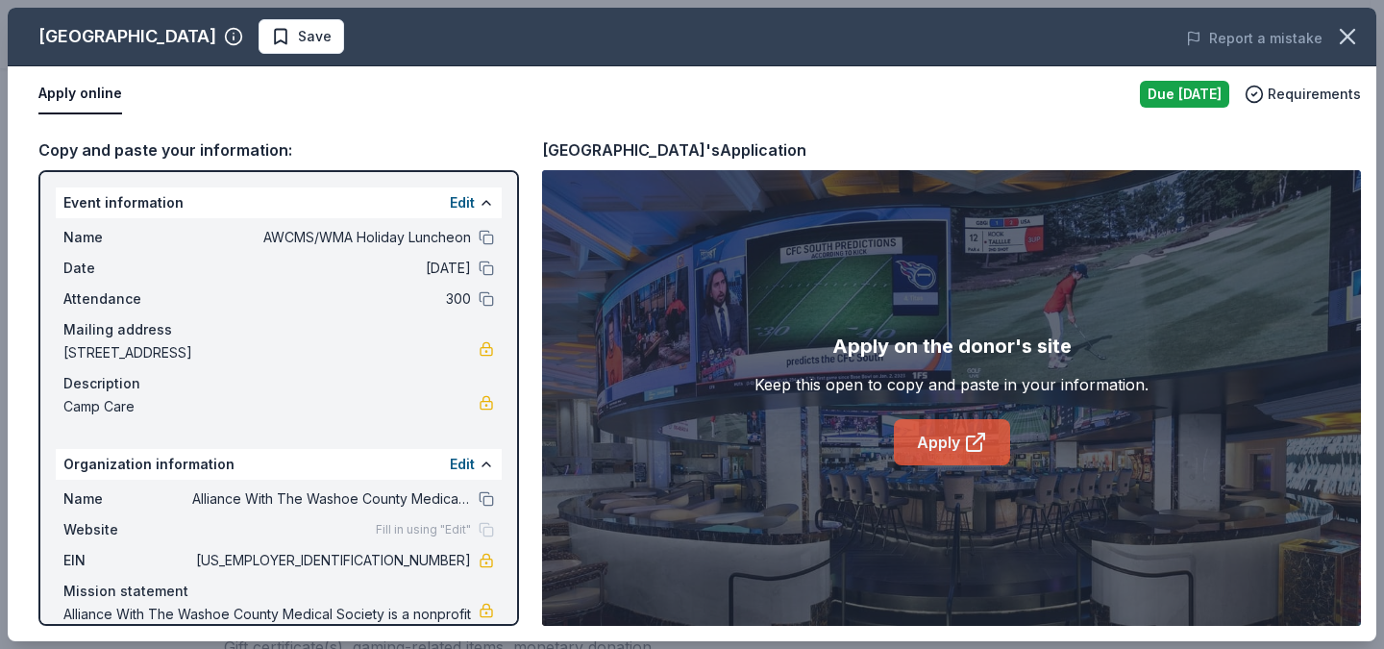
click at [933, 451] on link "Apply" at bounding box center [952, 442] width 116 height 46
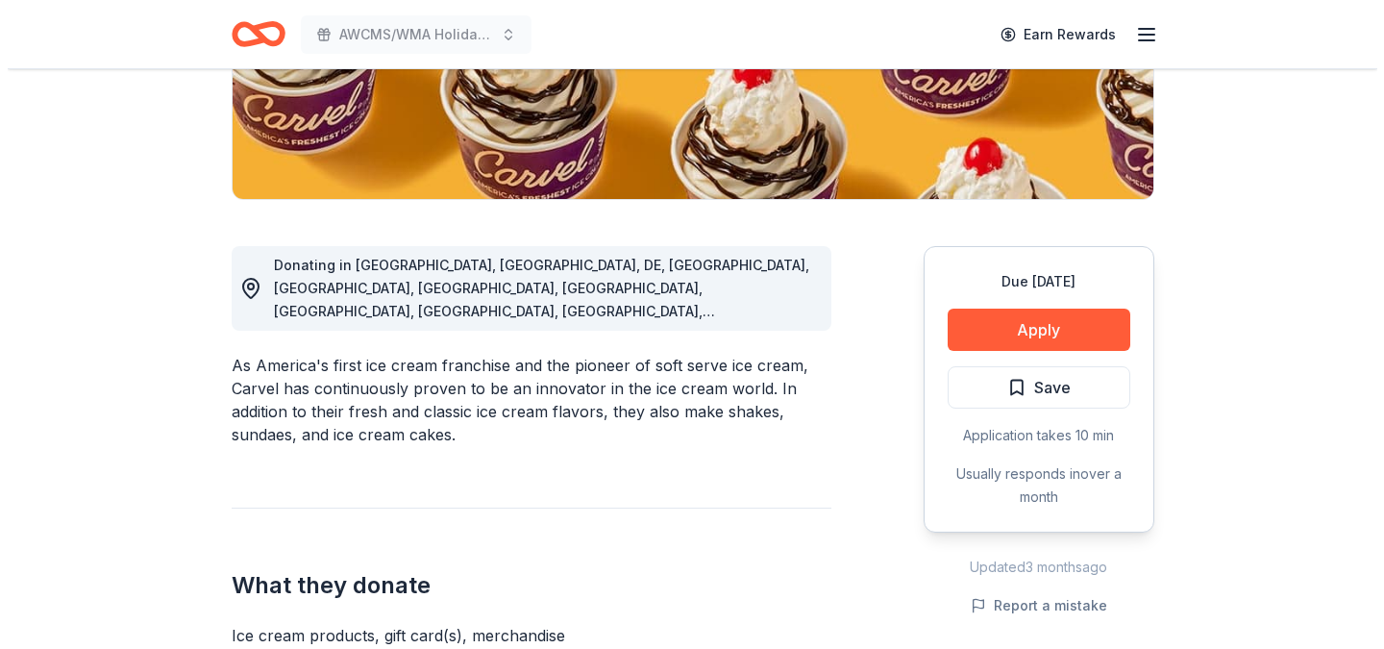
scroll to position [380, 0]
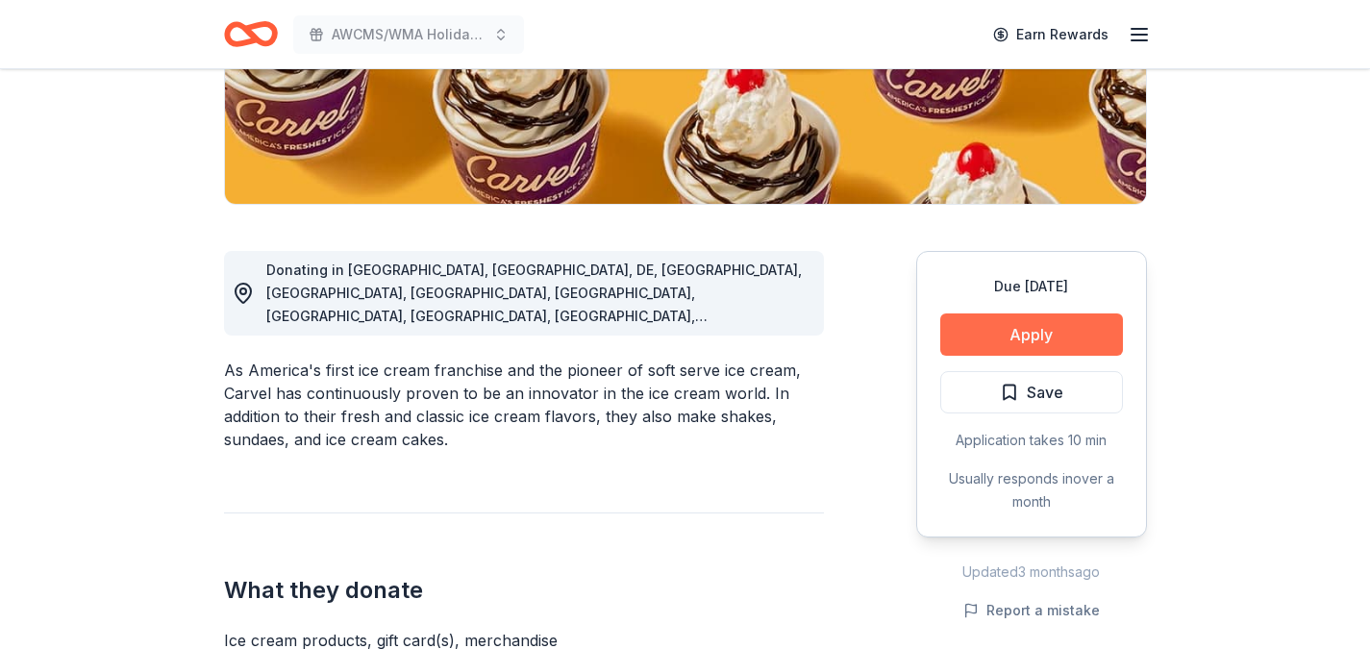
click at [1025, 340] on button "Apply" at bounding box center [1031, 334] width 183 height 42
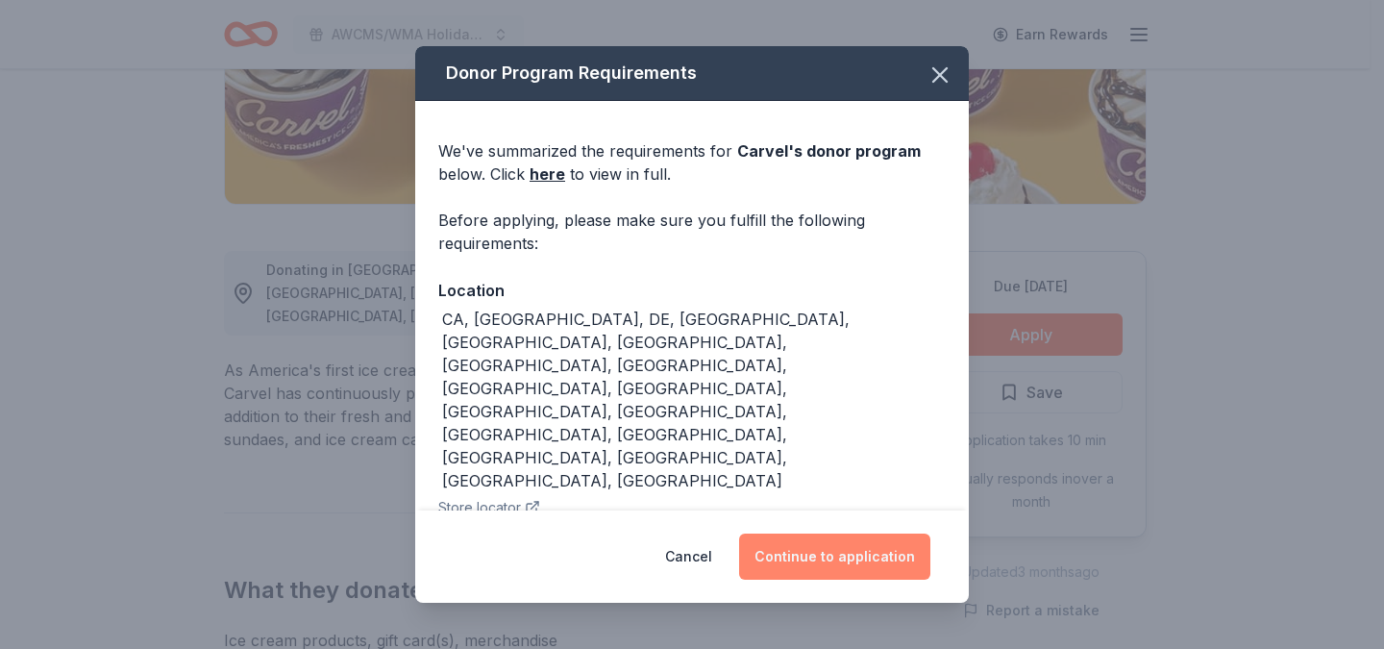
click at [817, 534] on button "Continue to application" at bounding box center [834, 557] width 191 height 46
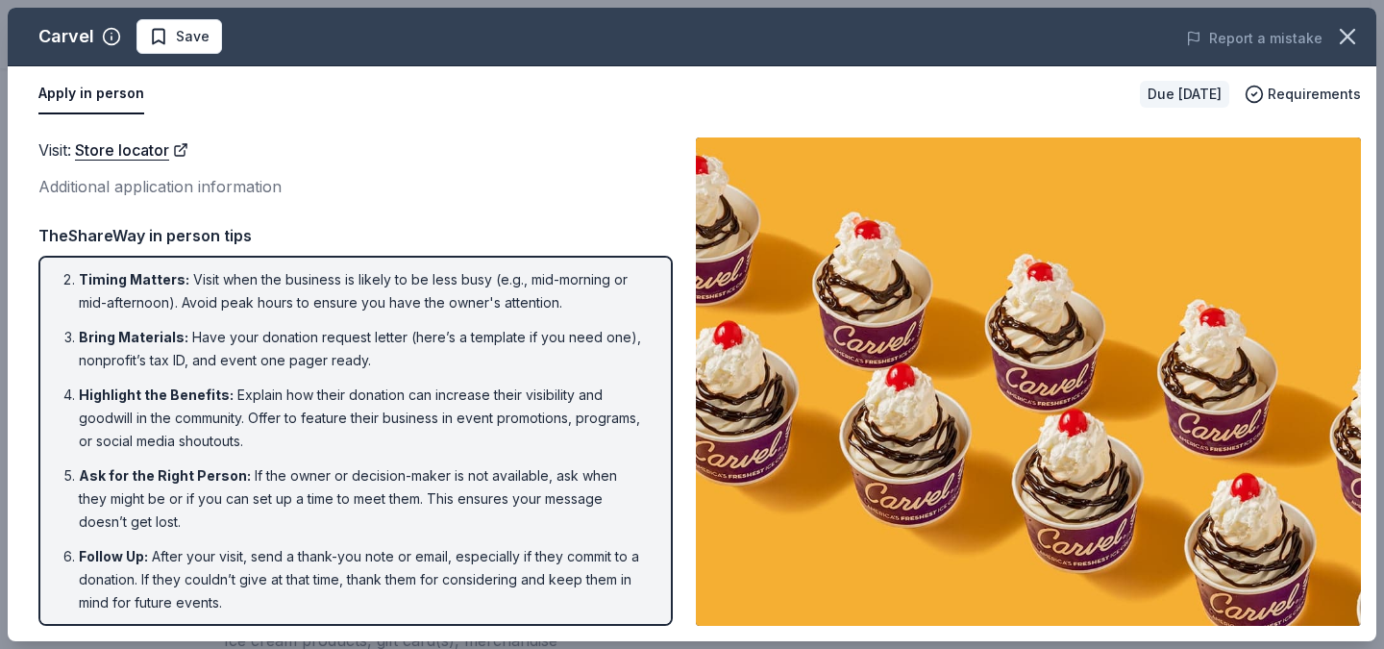
scroll to position [68, 0]
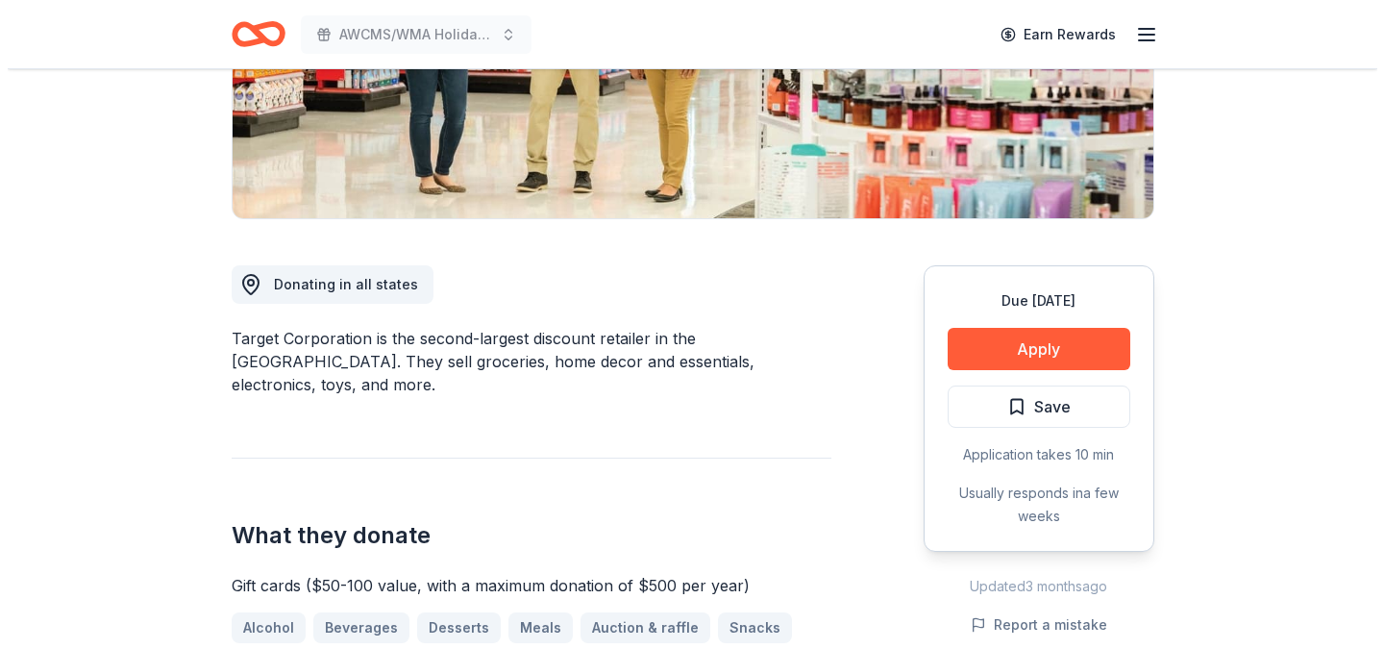
scroll to position [370, 0]
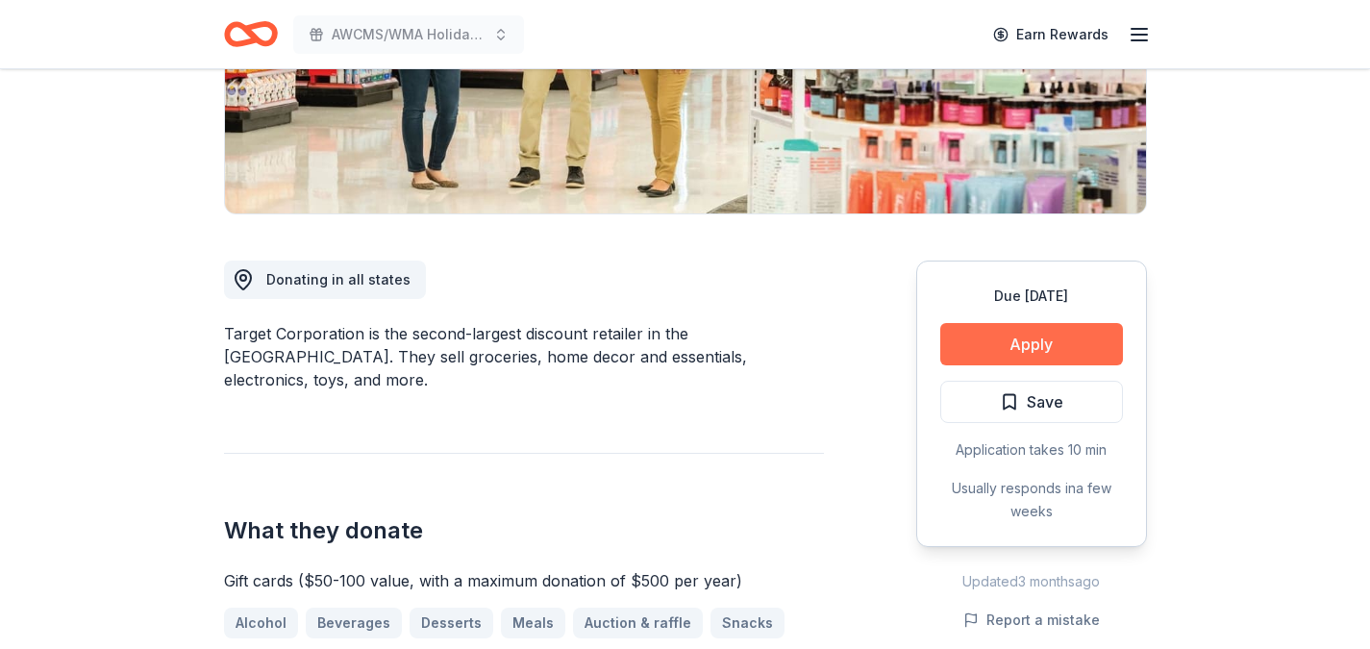
click at [990, 338] on button "Apply" at bounding box center [1031, 344] width 183 height 42
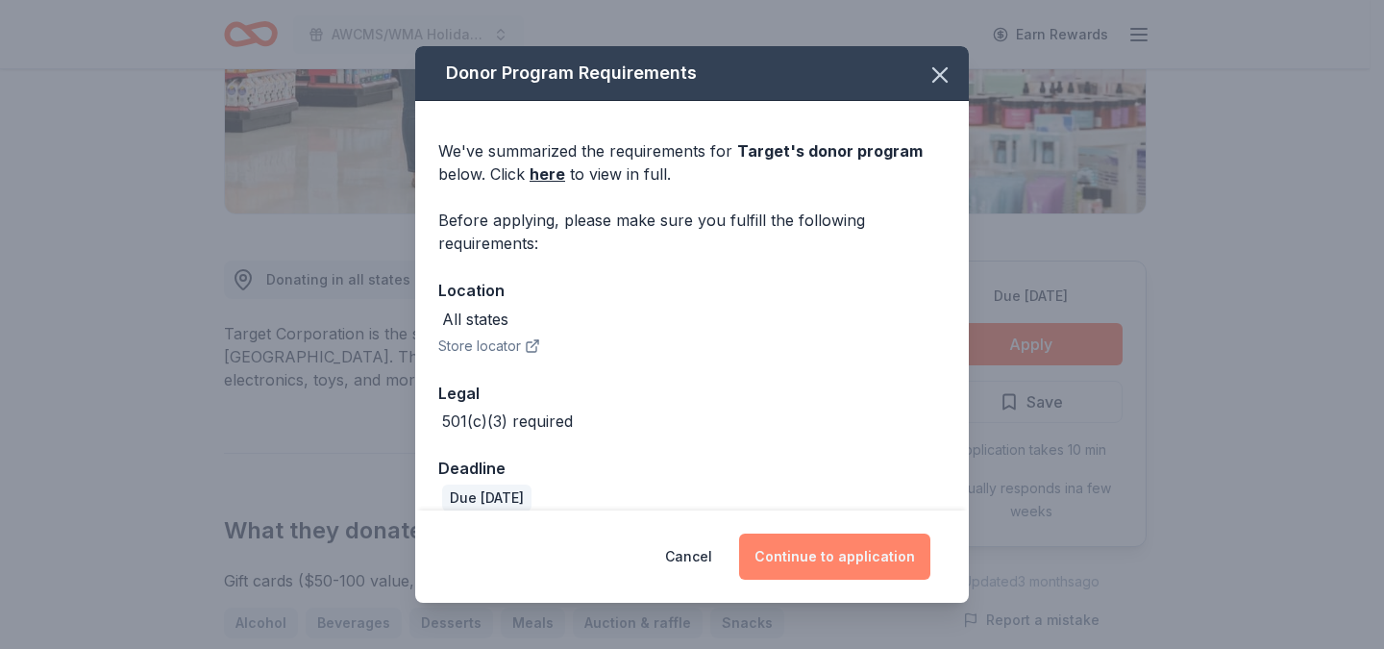
click at [780, 562] on button "Continue to application" at bounding box center [834, 557] width 191 height 46
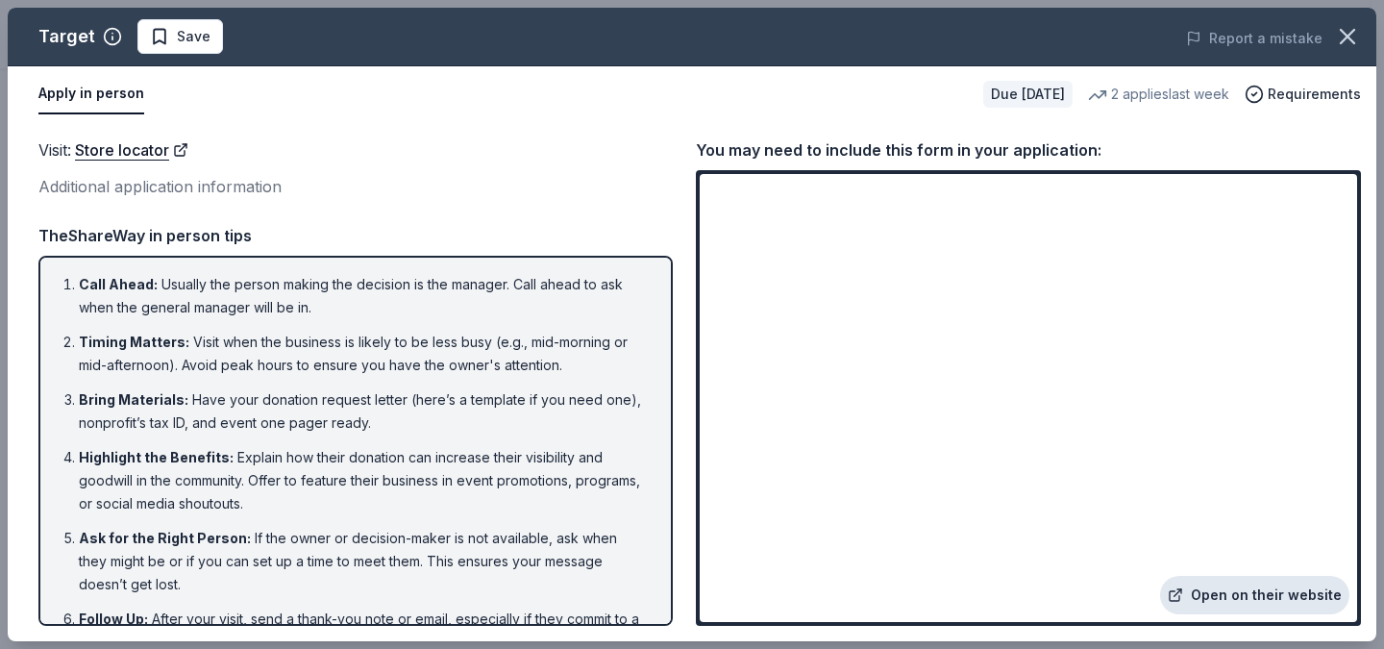
click at [1223, 598] on link "Open on their website" at bounding box center [1254, 595] width 189 height 38
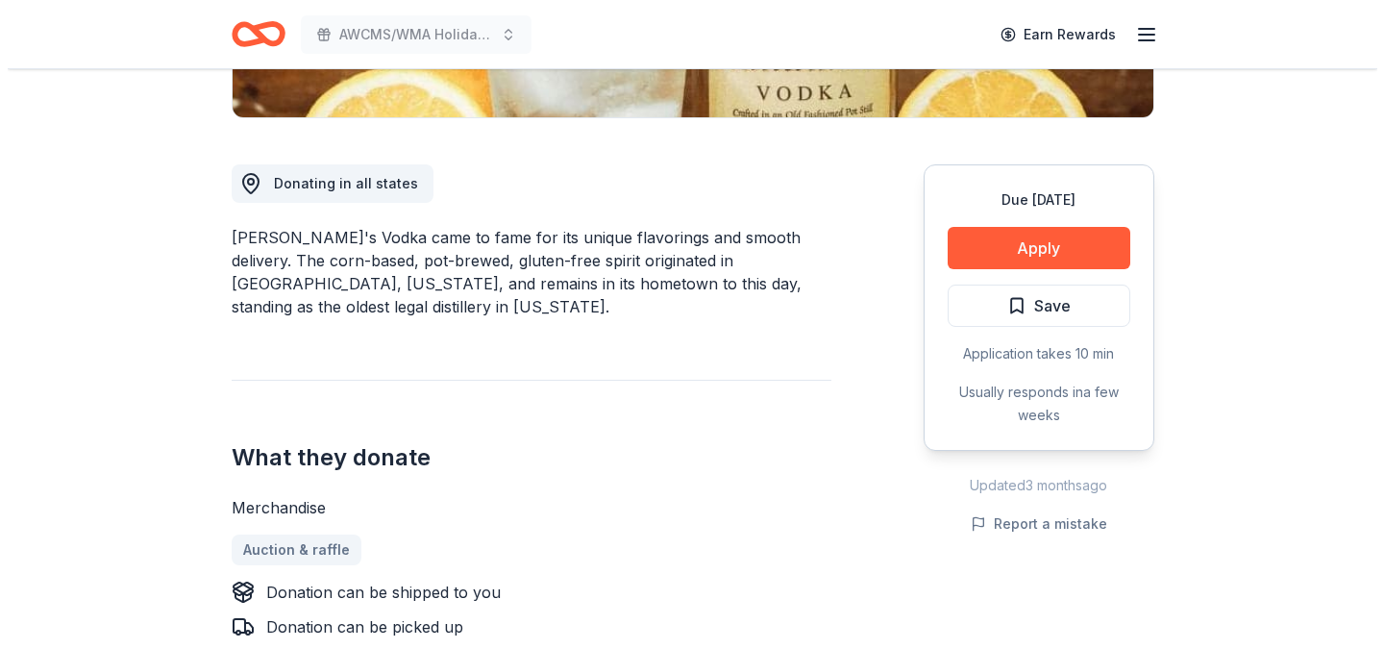
scroll to position [494, 0]
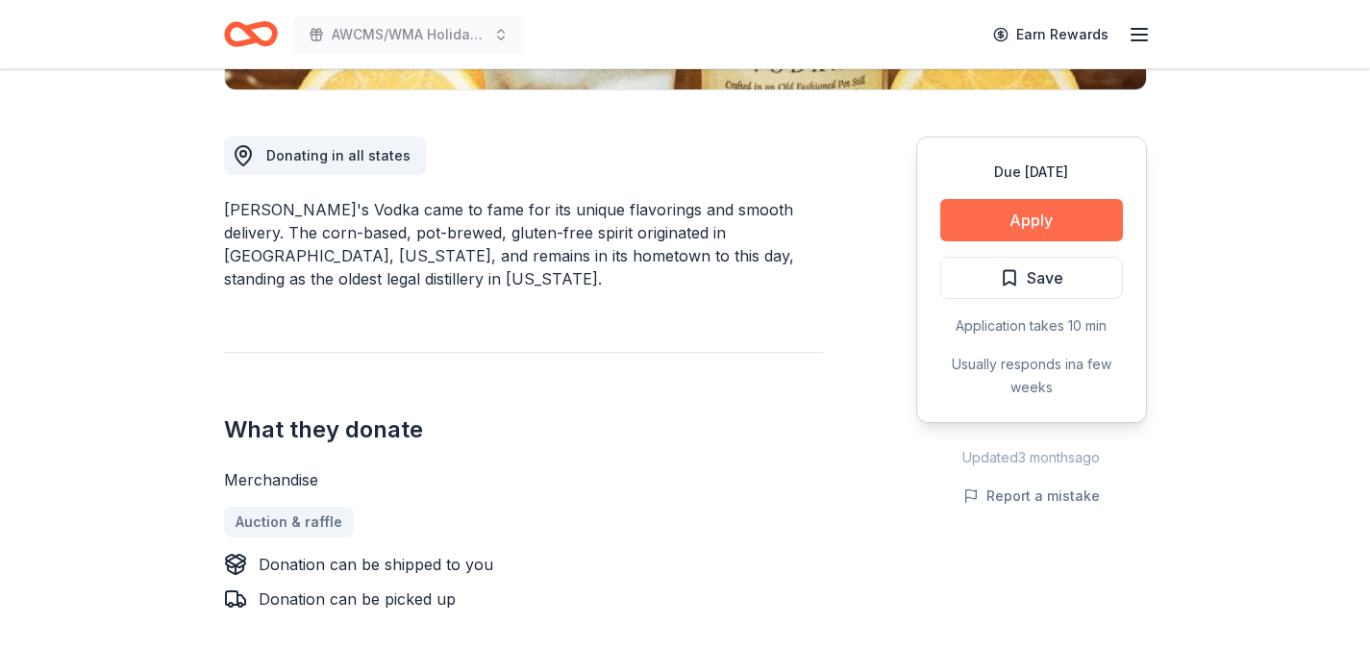
click at [1006, 219] on button "Apply" at bounding box center [1031, 220] width 183 height 42
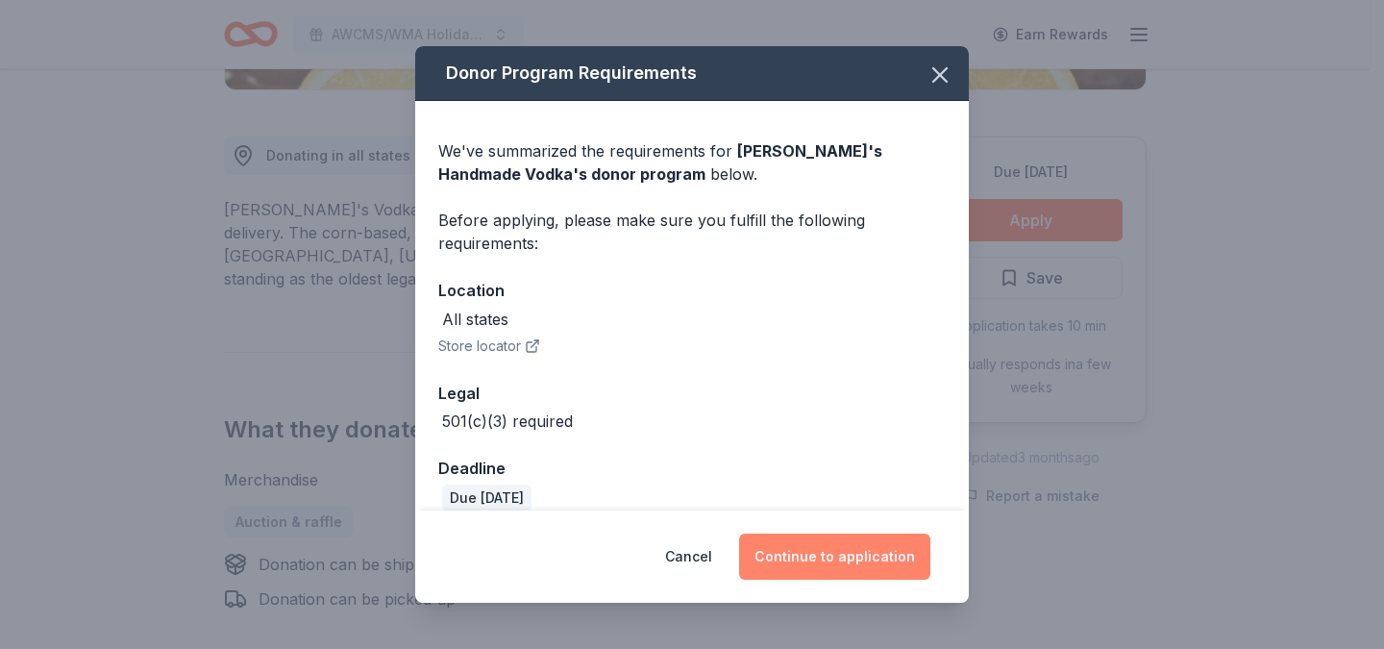
click at [830, 559] on button "Continue to application" at bounding box center [834, 557] width 191 height 46
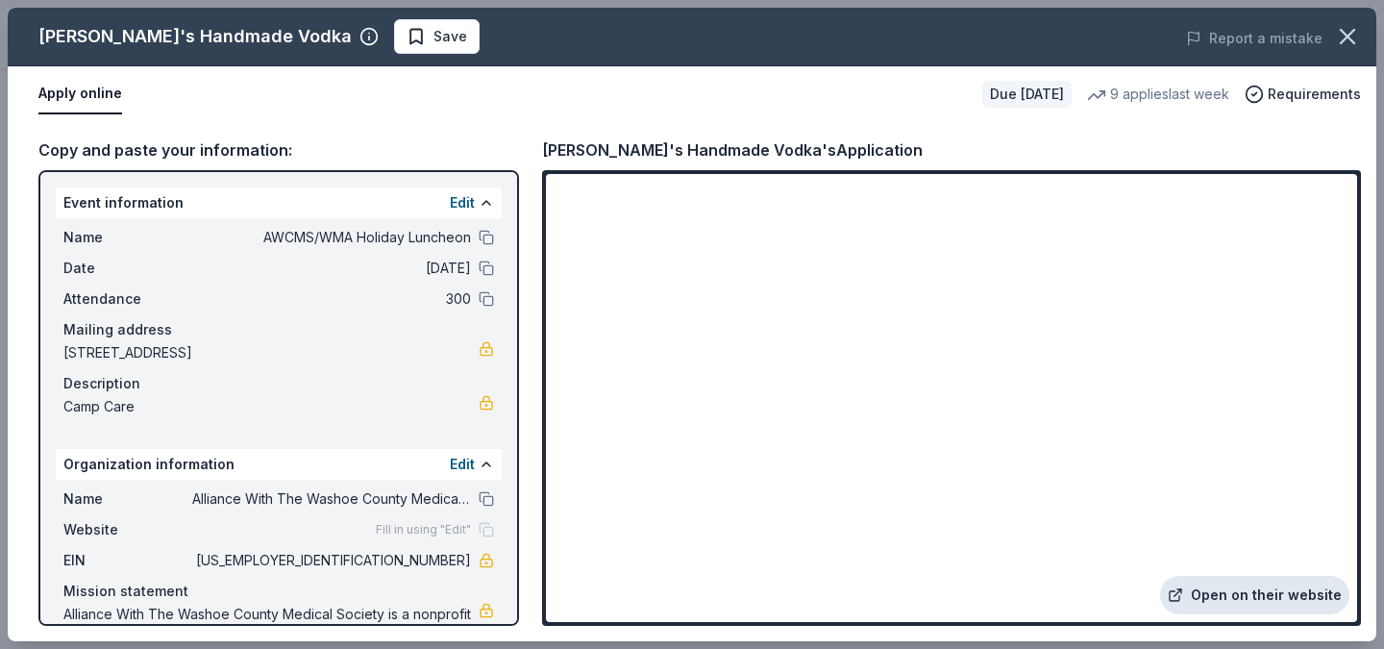
click at [1239, 595] on link "Open on their website" at bounding box center [1254, 595] width 189 height 38
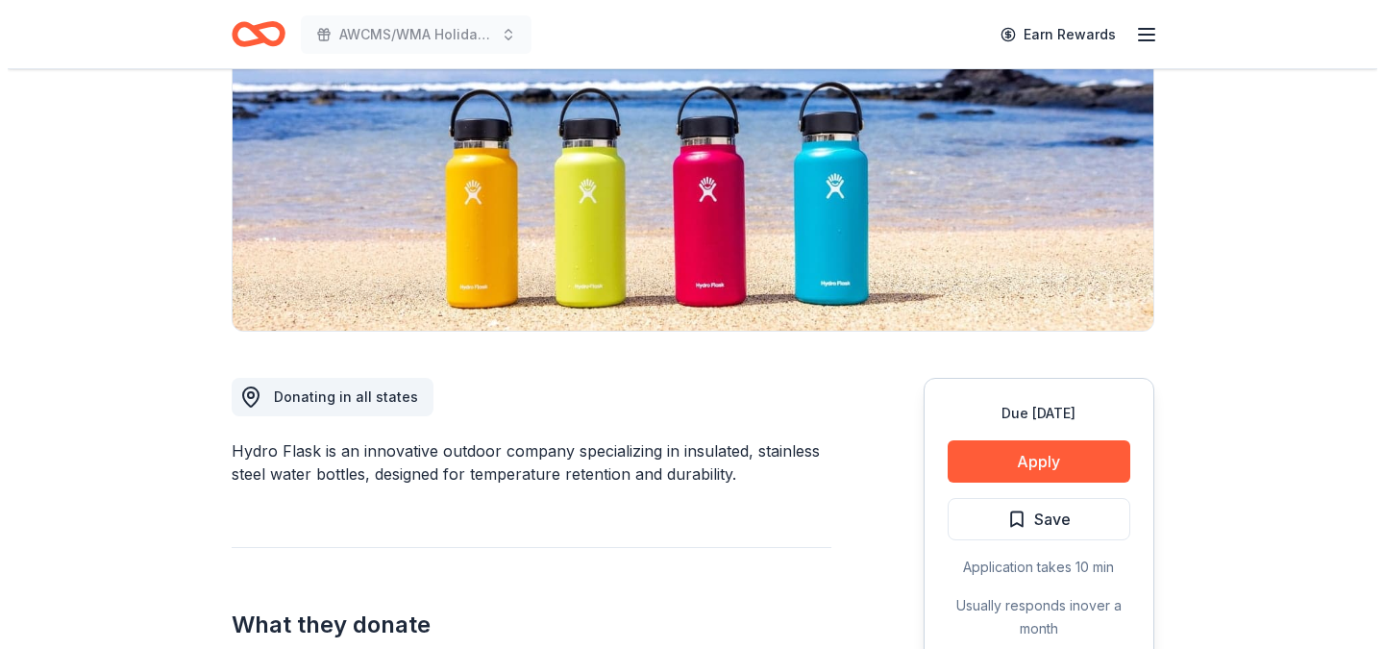
scroll to position [339, 0]
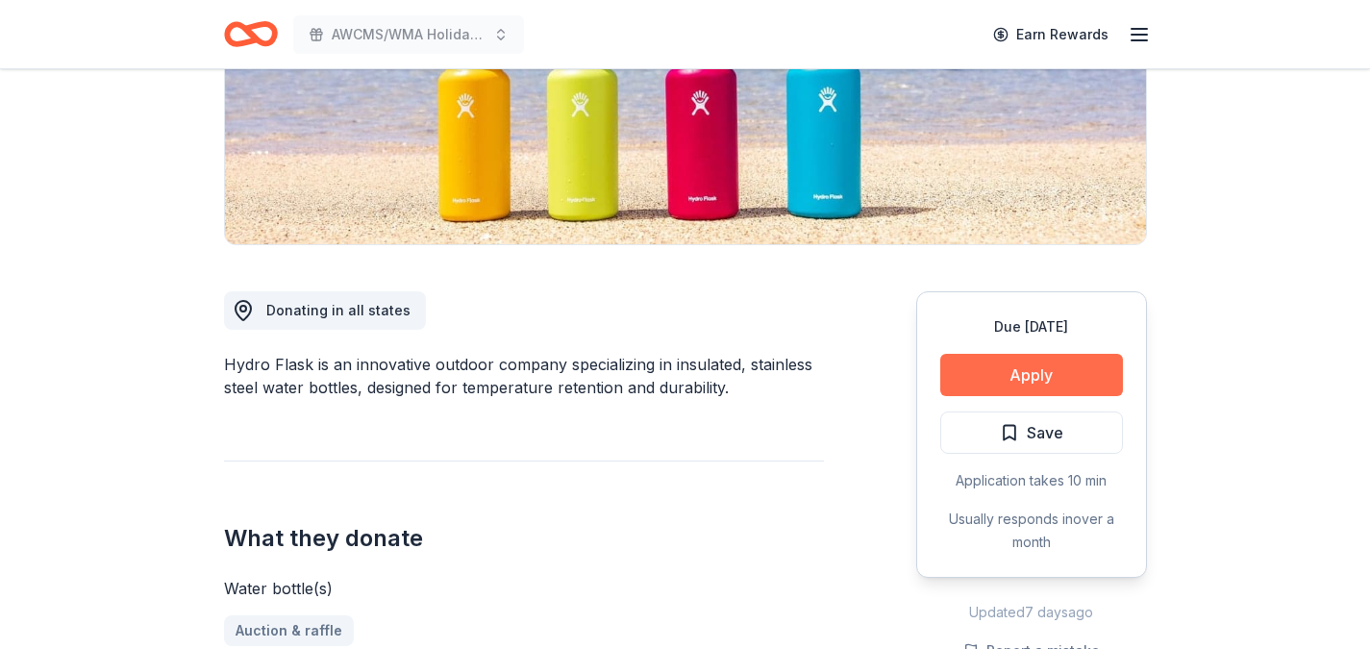
click at [979, 380] on button "Apply" at bounding box center [1031, 375] width 183 height 42
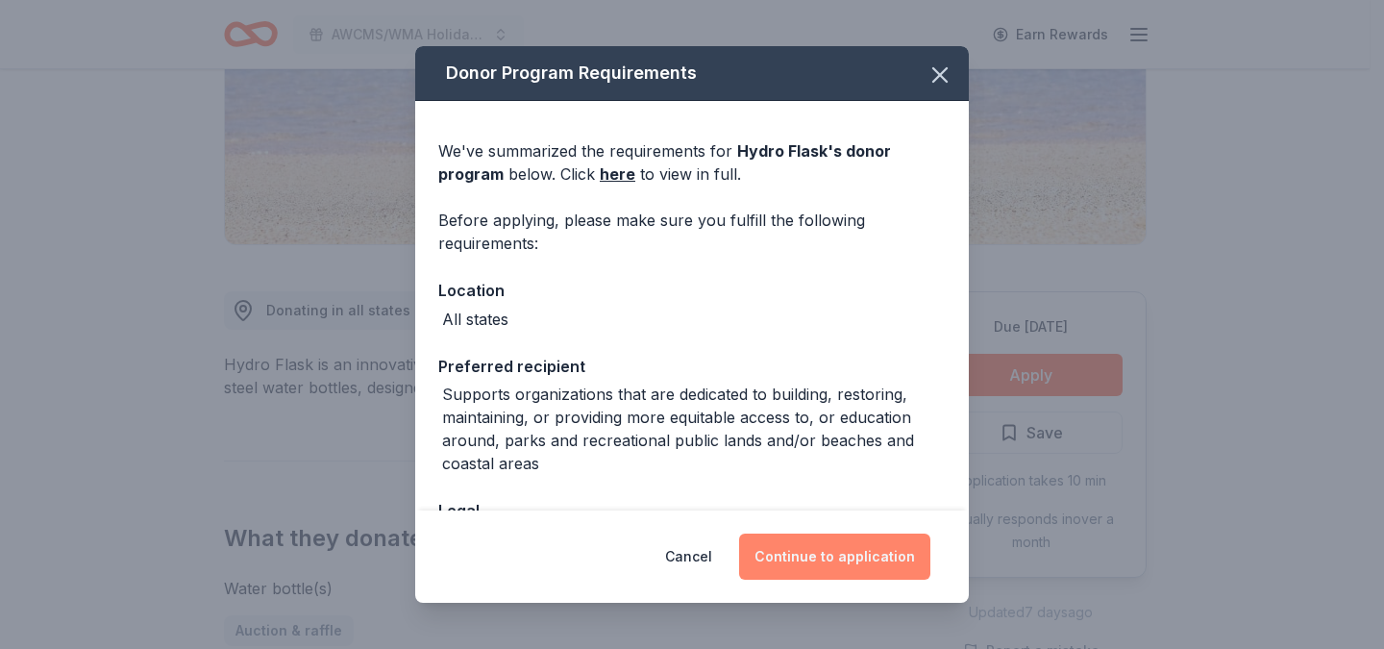
click at [813, 559] on button "Continue to application" at bounding box center [834, 557] width 191 height 46
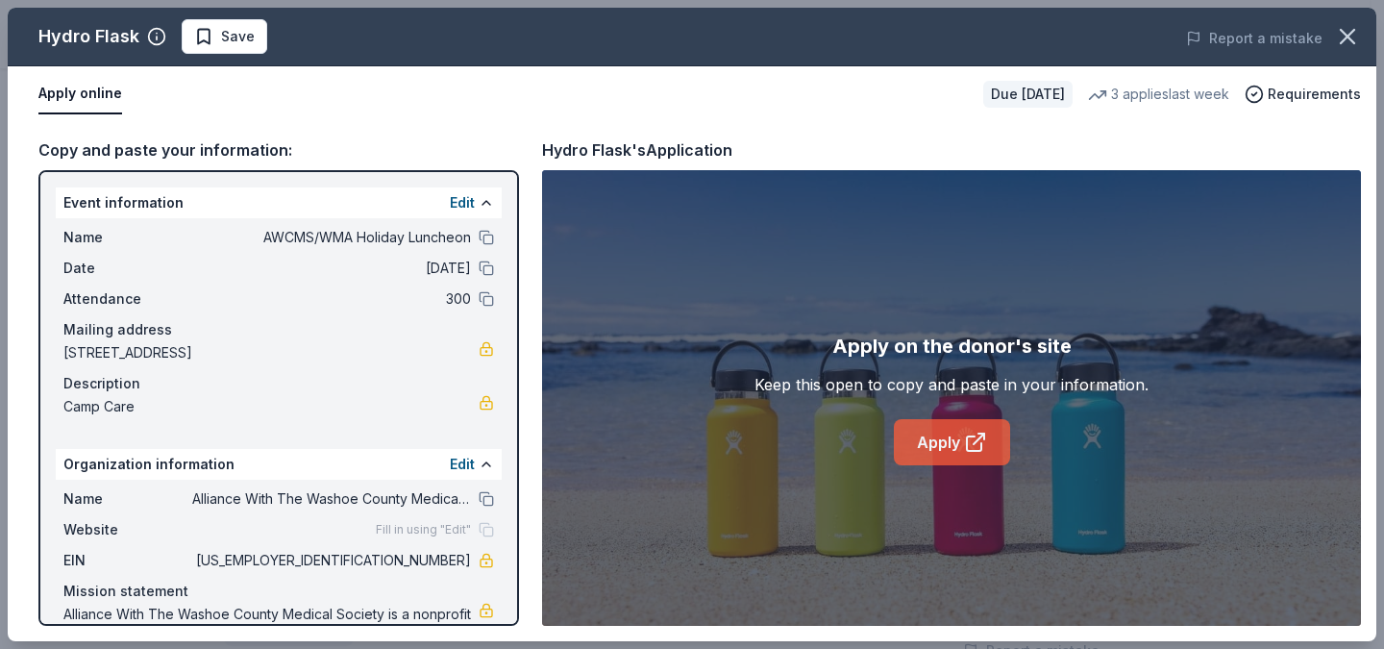
click at [945, 446] on link "Apply" at bounding box center [952, 442] width 116 height 46
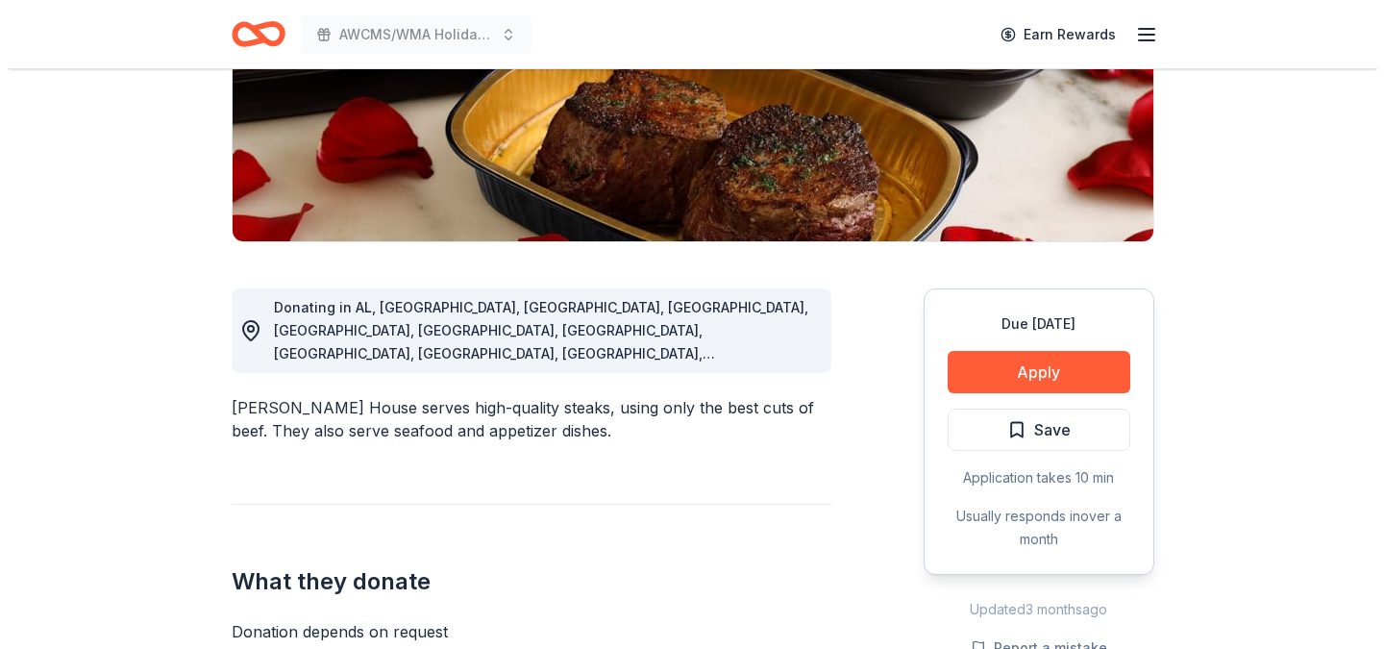
scroll to position [357, 0]
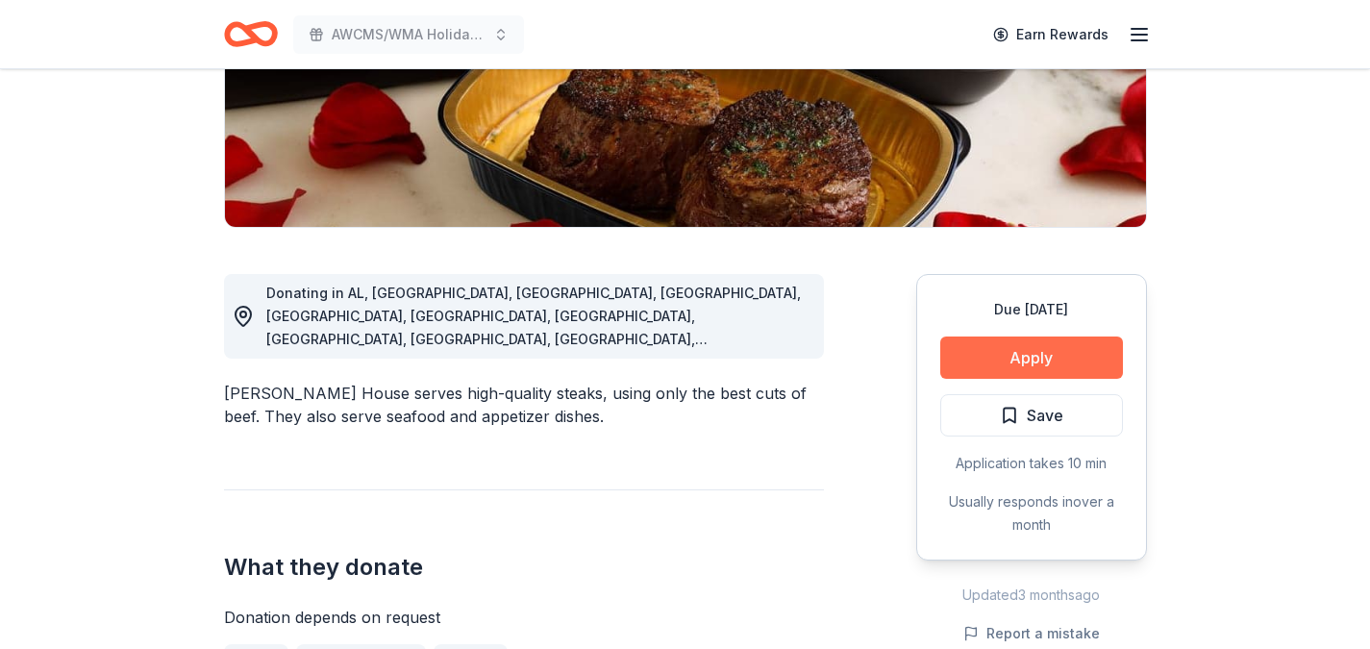
click at [1029, 357] on button "Apply" at bounding box center [1031, 357] width 183 height 42
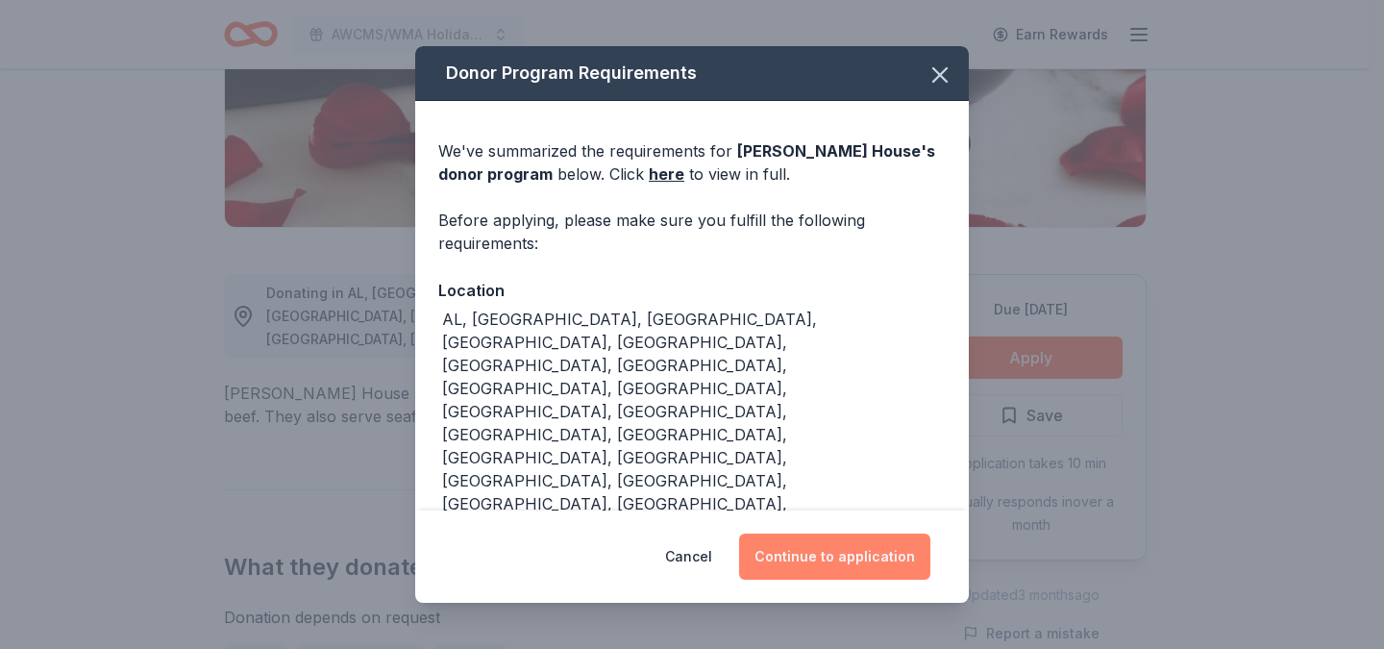
click at [856, 559] on button "Continue to application" at bounding box center [834, 557] width 191 height 46
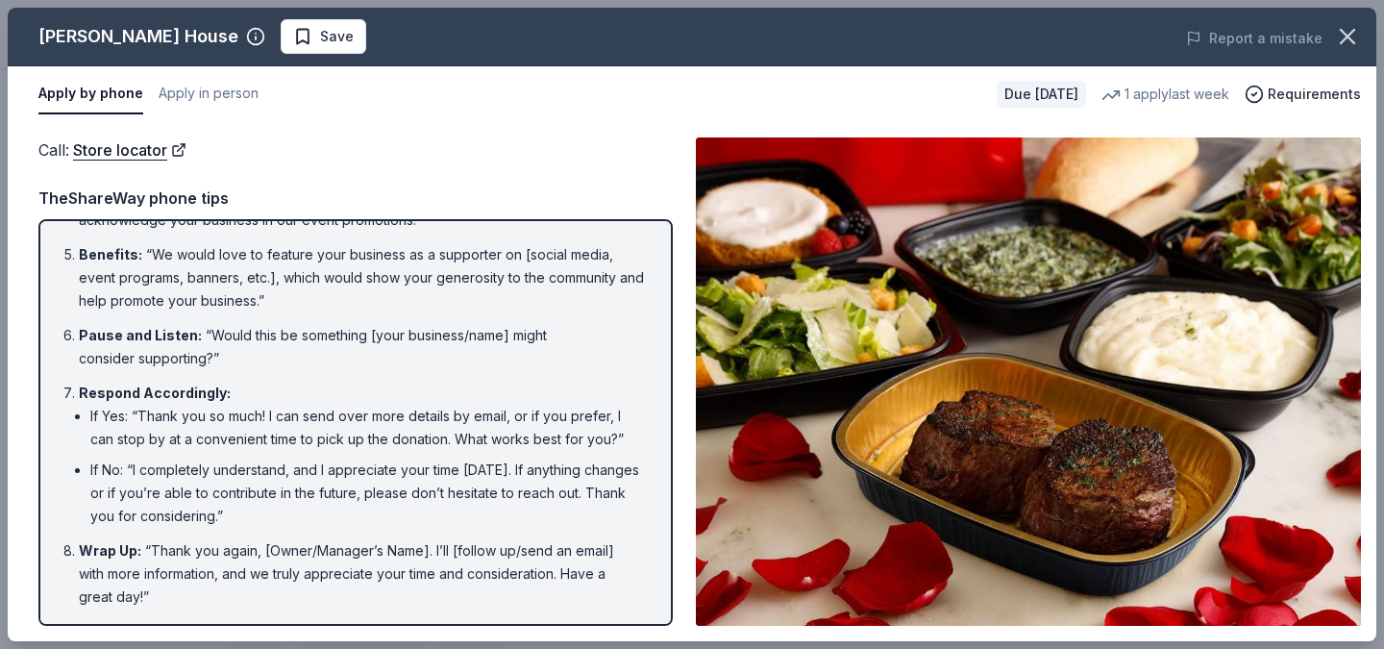
scroll to position [0, 0]
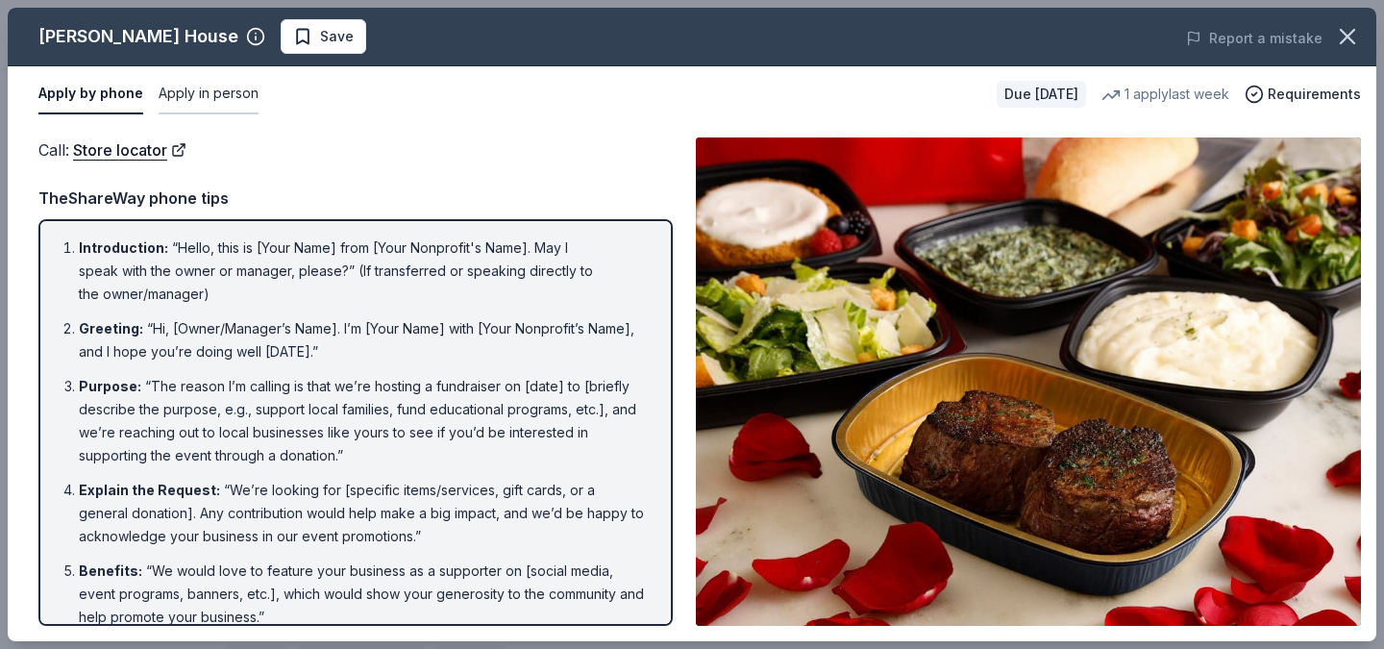
click at [179, 89] on button "Apply in person" at bounding box center [209, 94] width 100 height 40
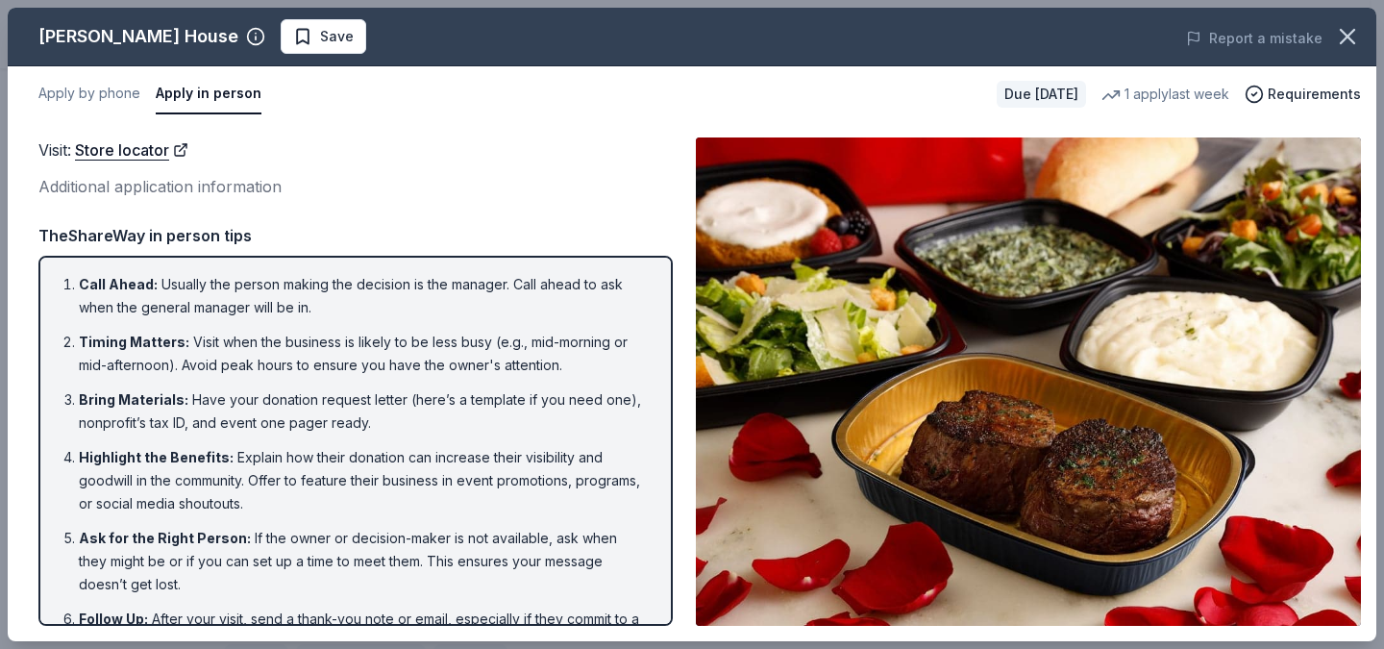
click at [177, 187] on div "Additional application information" at bounding box center [355, 186] width 634 height 25
